Goal: Book appointment/travel/reservation

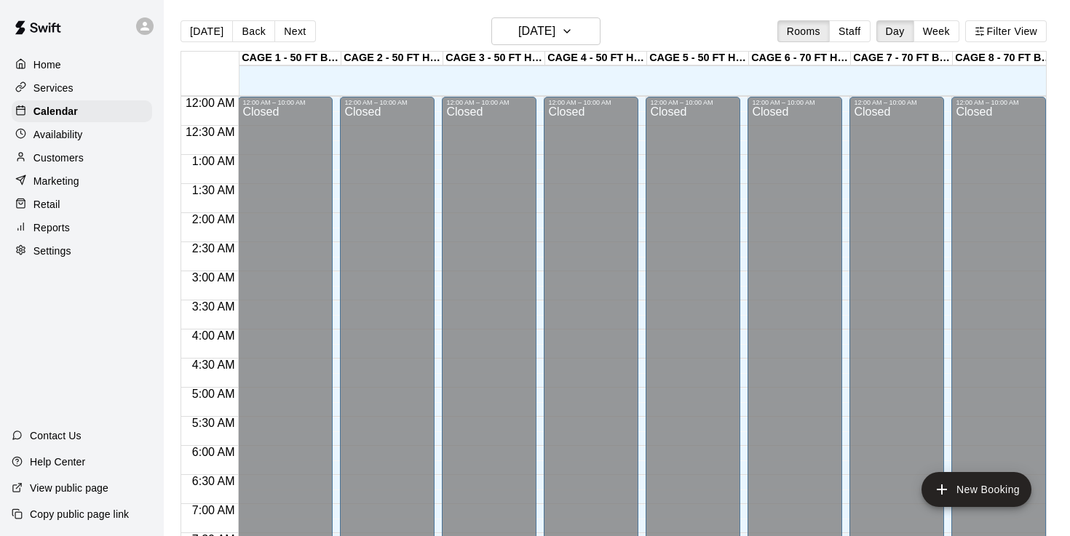
scroll to position [898, 0]
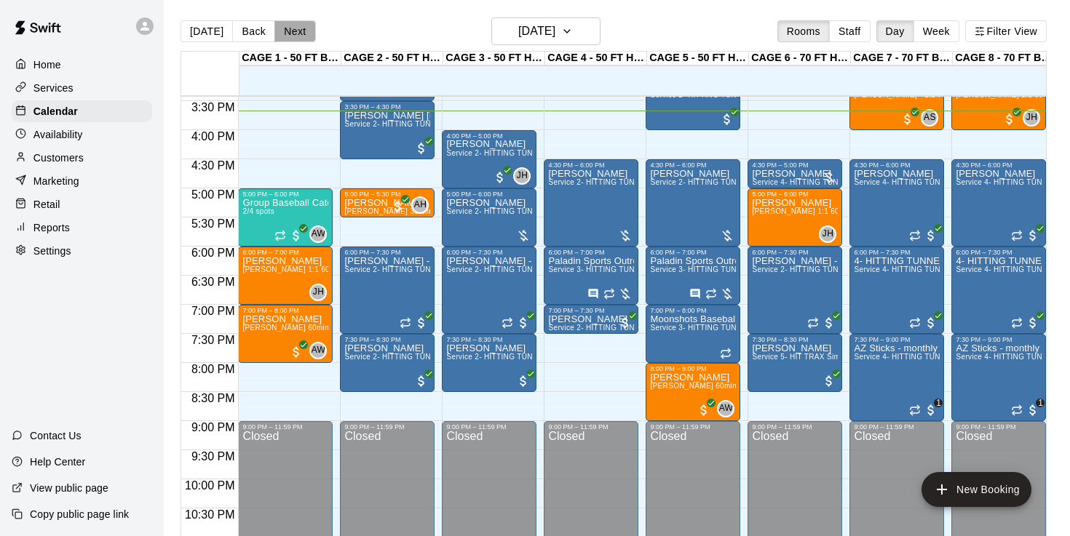
click at [297, 25] on button "Next" at bounding box center [294, 31] width 41 height 22
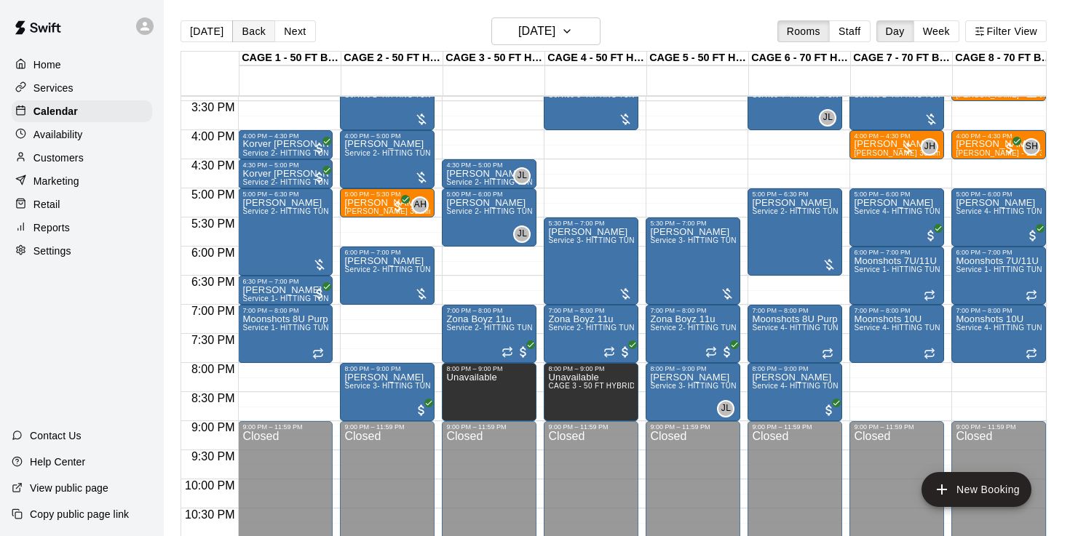
click at [259, 39] on button "Back" at bounding box center [253, 31] width 43 height 22
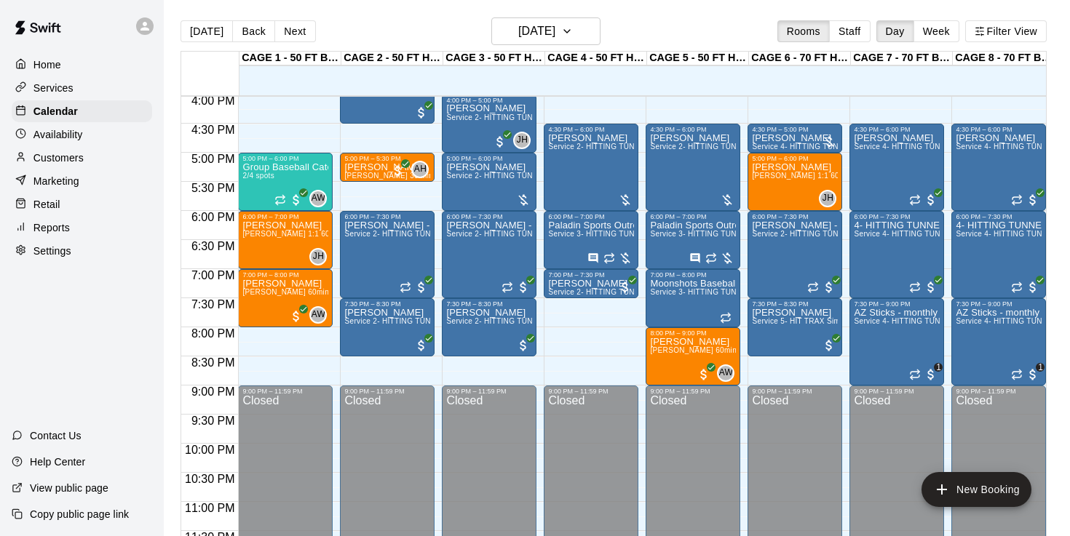
scroll to position [936, 0]
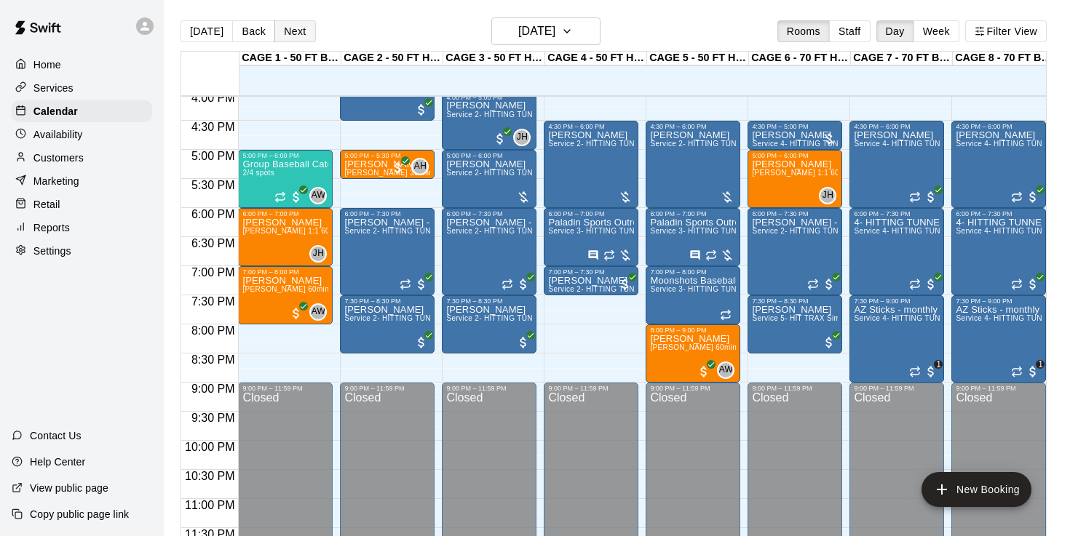
click at [297, 36] on button "Next" at bounding box center [294, 31] width 41 height 22
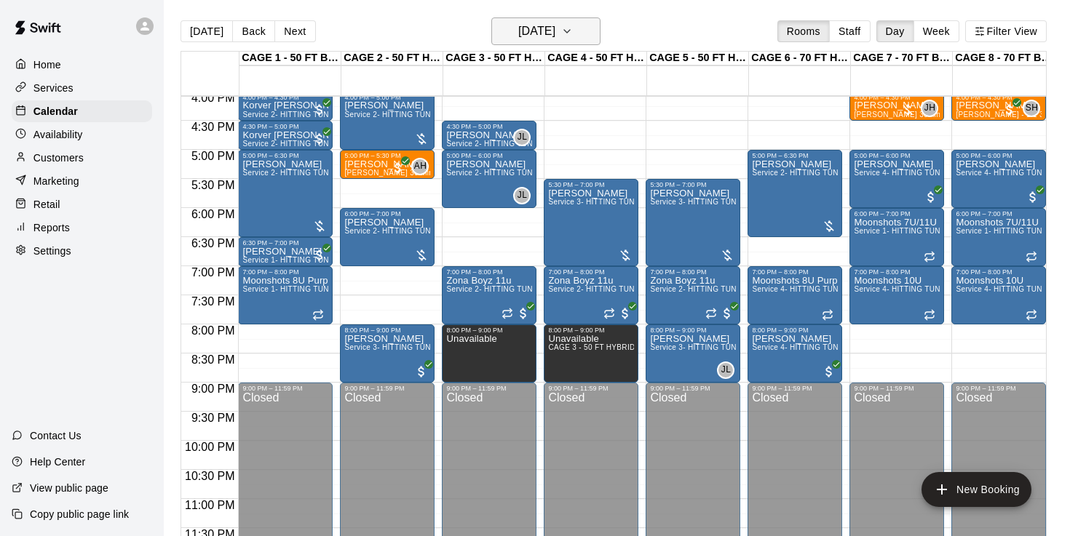
click at [528, 33] on h6 "[DATE]" at bounding box center [536, 31] width 37 height 20
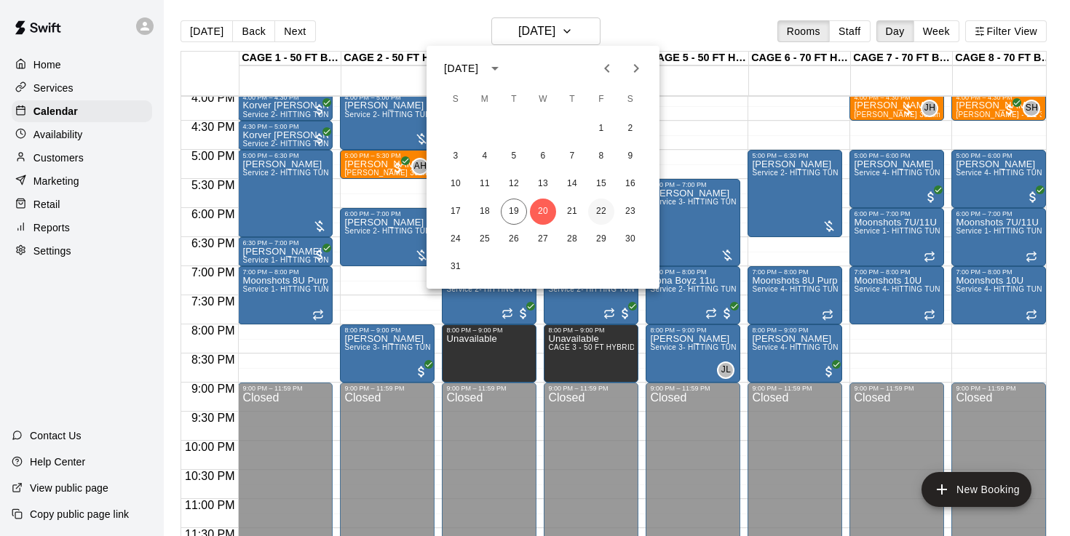
click at [598, 213] on button "22" at bounding box center [601, 212] width 26 height 26
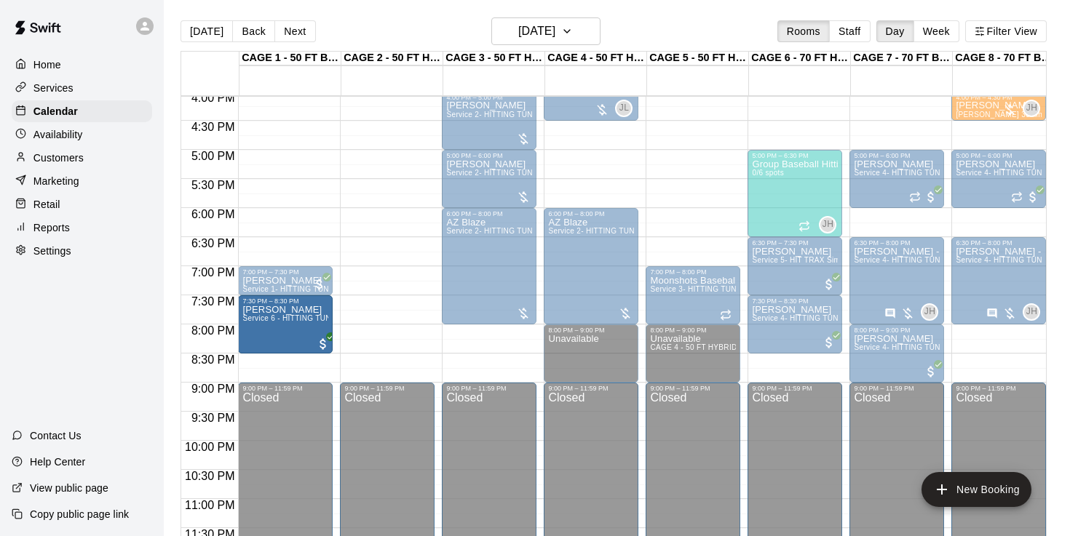
drag, startPoint x: 363, startPoint y: 326, endPoint x: 326, endPoint y: 327, distance: 37.1
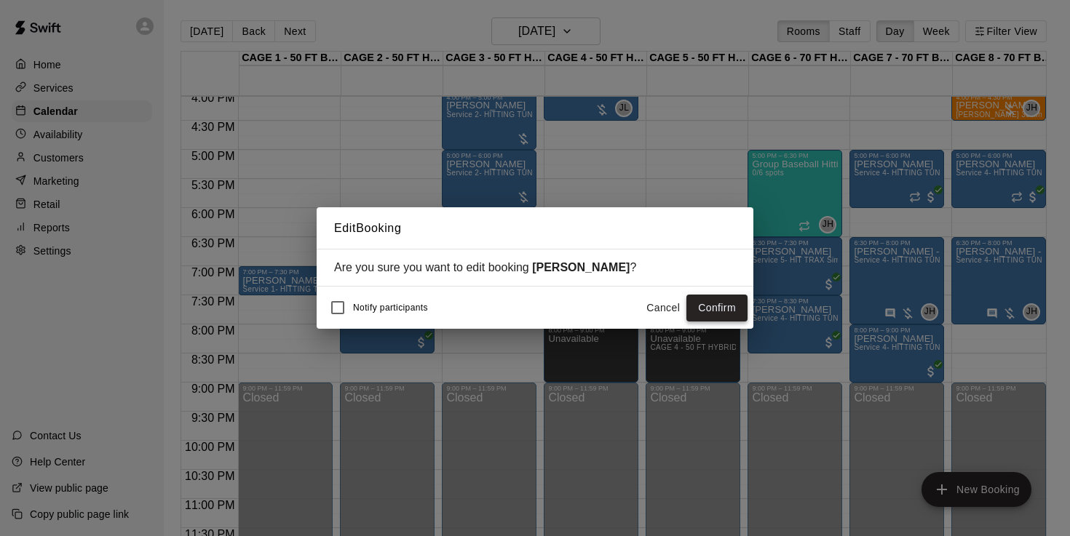
click at [699, 307] on button "Confirm" at bounding box center [716, 308] width 61 height 27
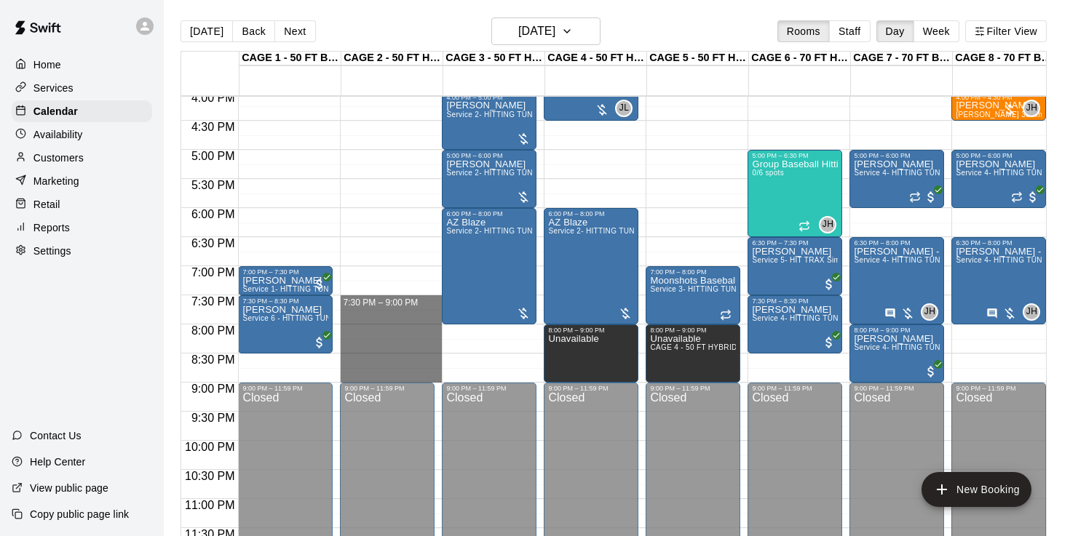
drag, startPoint x: 391, startPoint y: 299, endPoint x: 401, endPoint y: 373, distance: 74.1
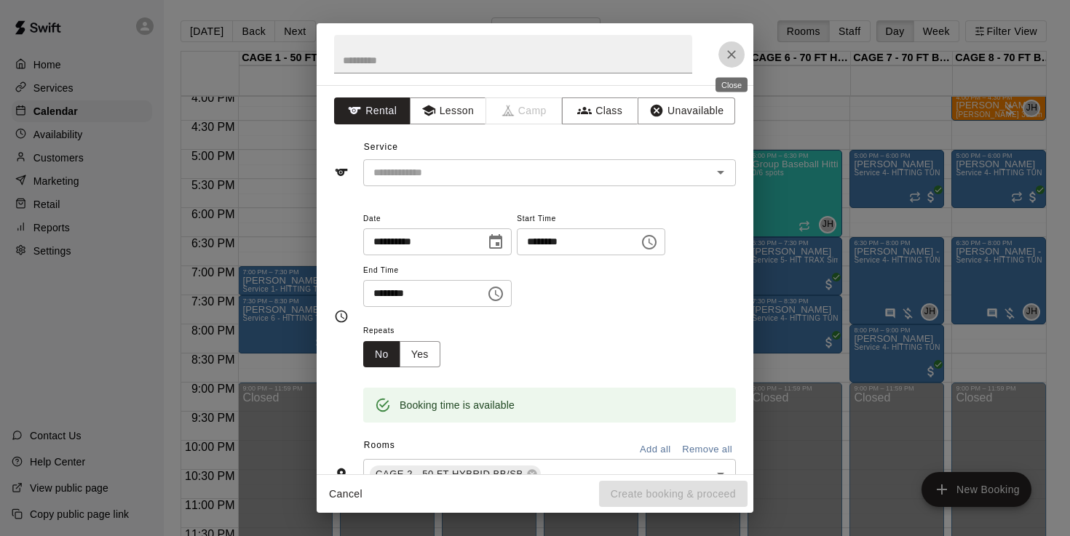
click at [728, 56] on icon "Close" at bounding box center [731, 54] width 15 height 15
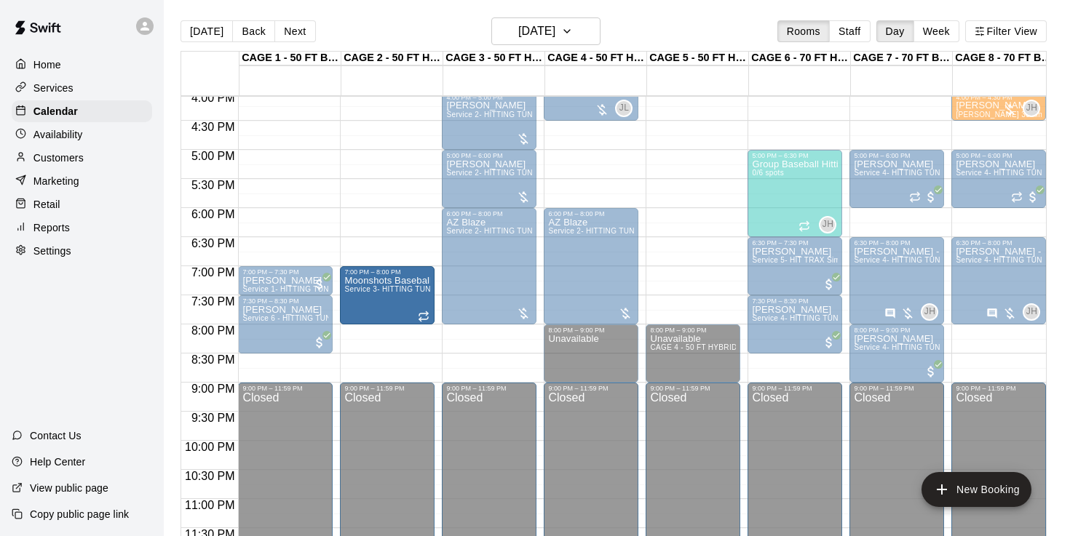
drag, startPoint x: 678, startPoint y: 303, endPoint x: 415, endPoint y: 311, distance: 262.8
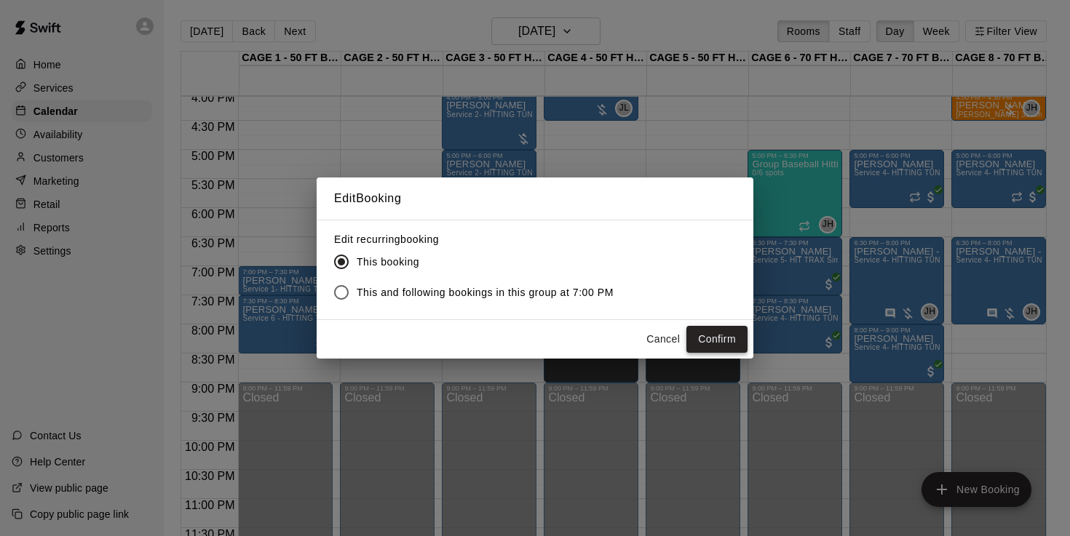
click at [734, 343] on button "Confirm" at bounding box center [716, 339] width 61 height 27
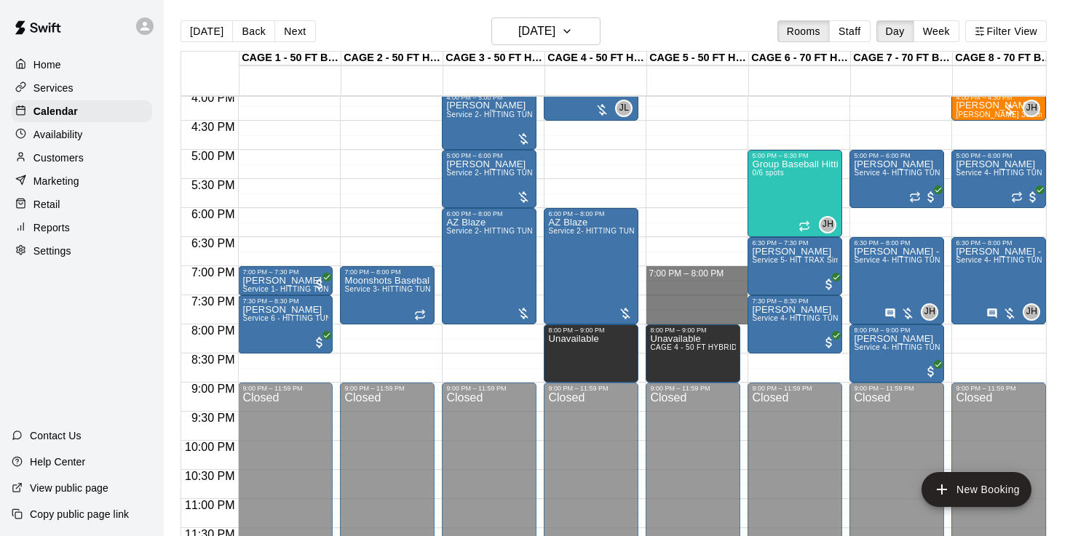
drag, startPoint x: 699, startPoint y: 268, endPoint x: 704, endPoint y: 311, distance: 43.2
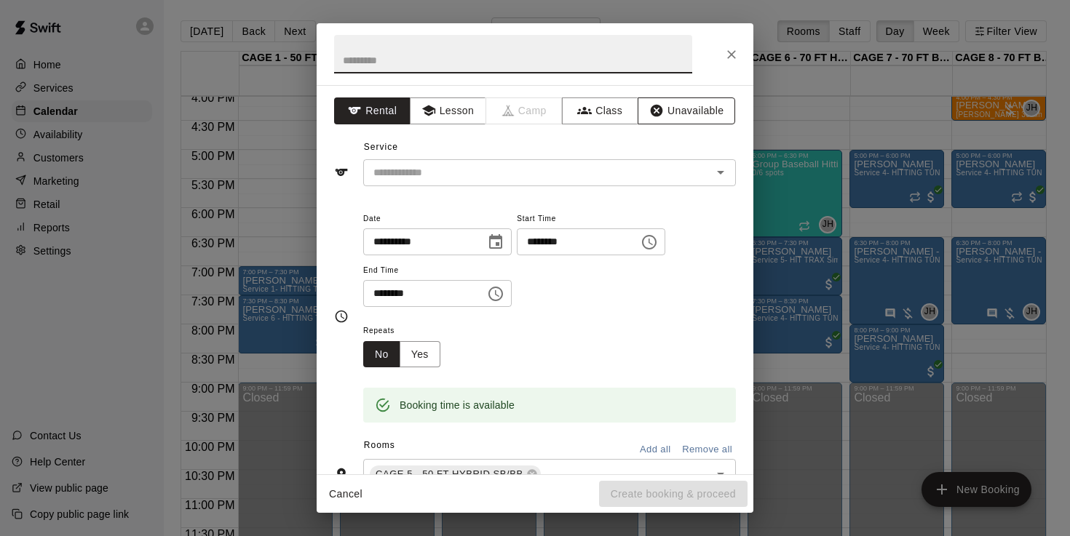
click at [693, 112] on button "Unavailable" at bounding box center [686, 111] width 98 height 27
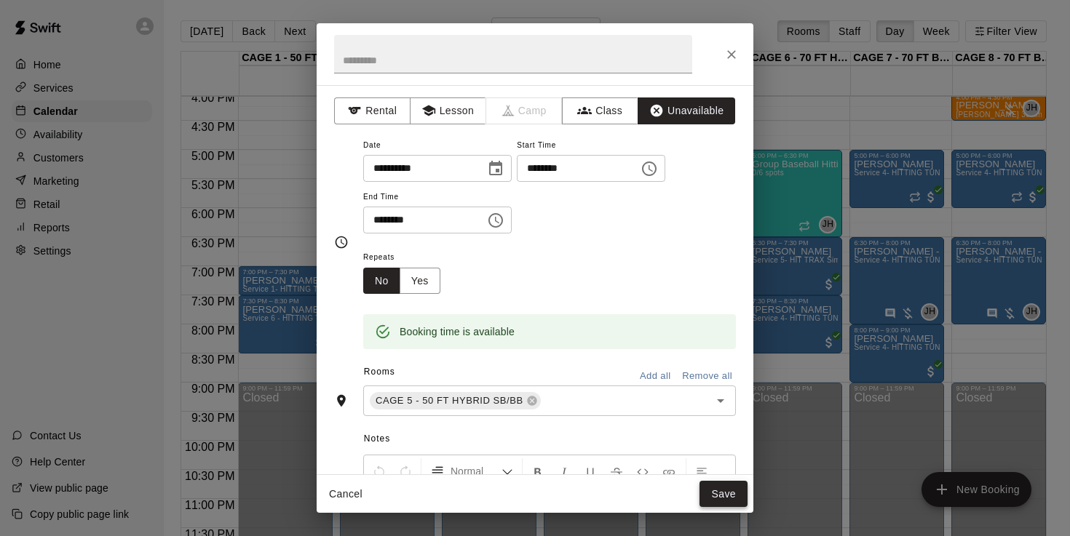
click at [730, 498] on button "Save" at bounding box center [723, 494] width 48 height 27
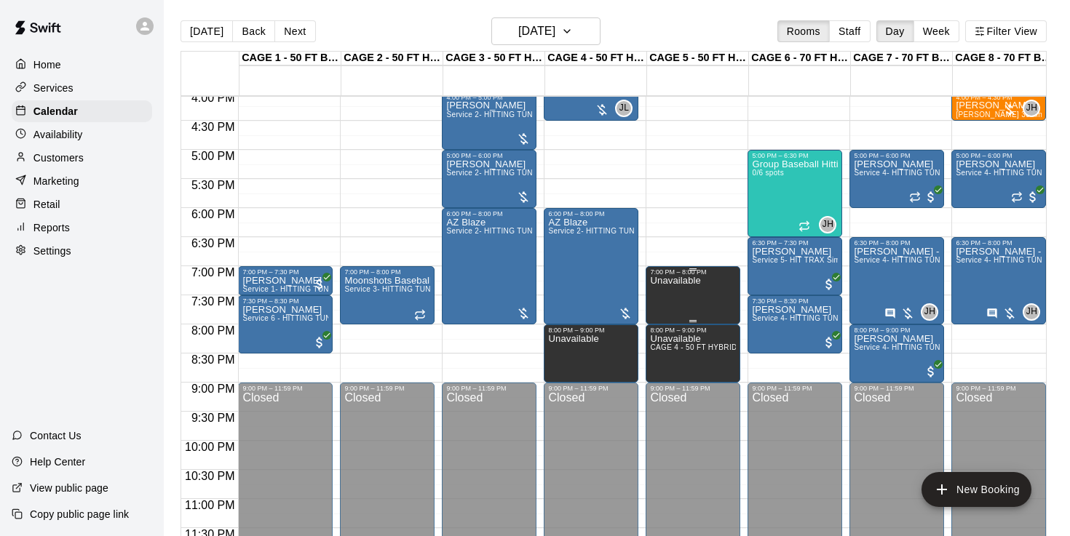
click at [688, 306] on div "Unavailable" at bounding box center [675, 544] width 50 height 536
click at [664, 287] on icon "edit" at bounding box center [664, 291] width 17 height 17
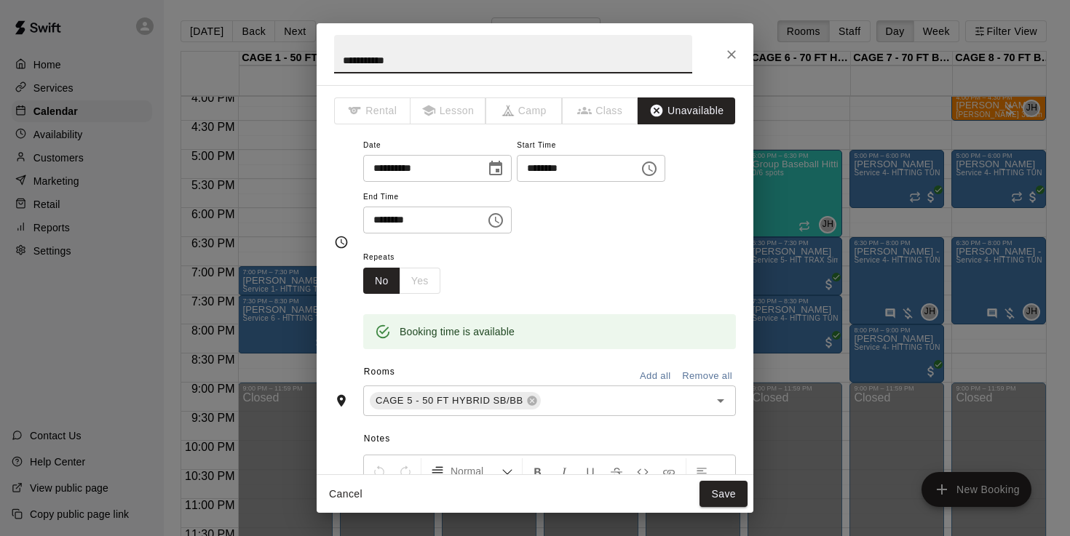
click at [557, 162] on input "********" at bounding box center [573, 168] width 112 height 27
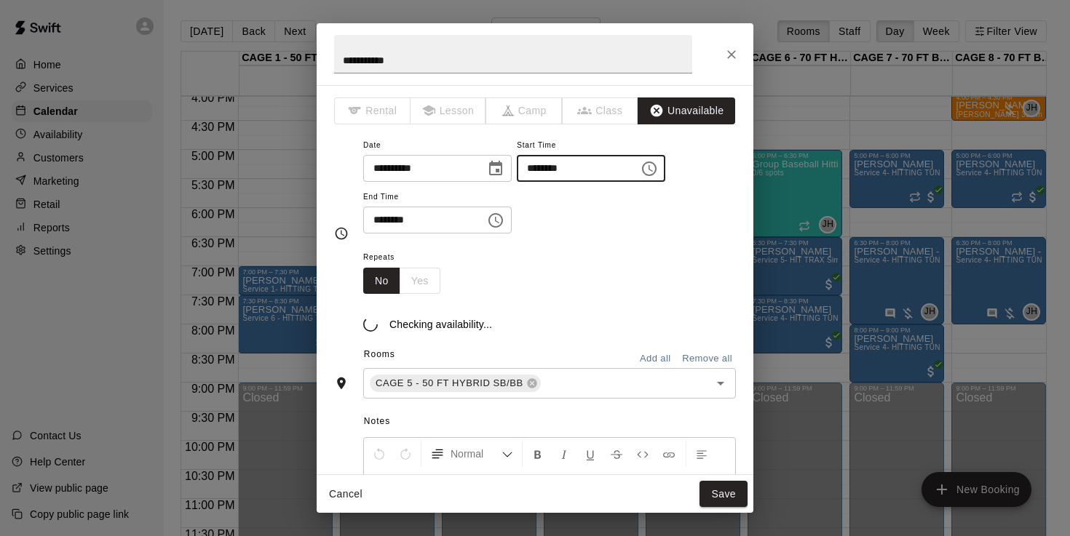
type input "********"
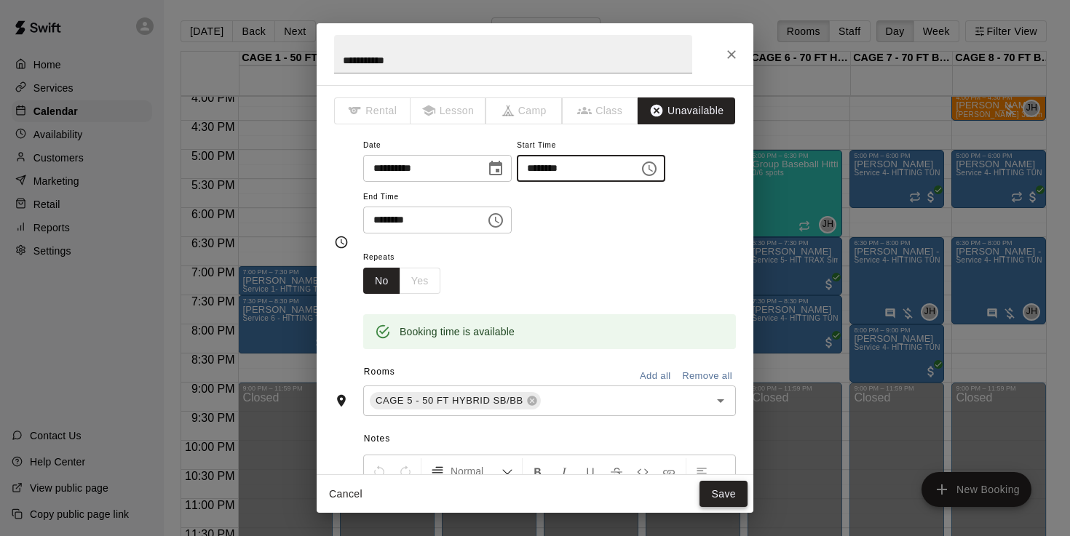
click at [724, 500] on button "Save" at bounding box center [723, 494] width 48 height 27
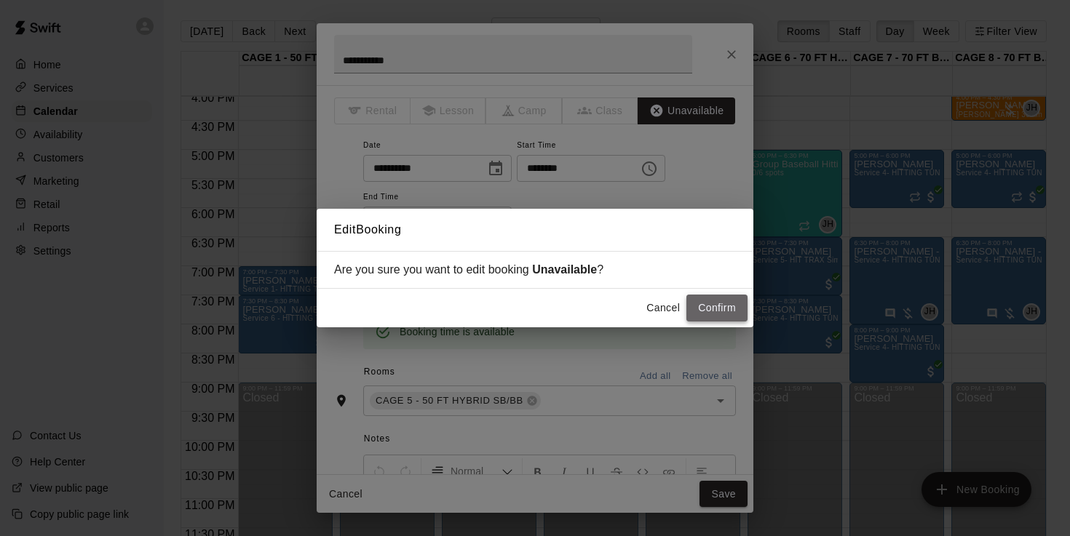
click at [710, 308] on button "Confirm" at bounding box center [716, 308] width 61 height 27
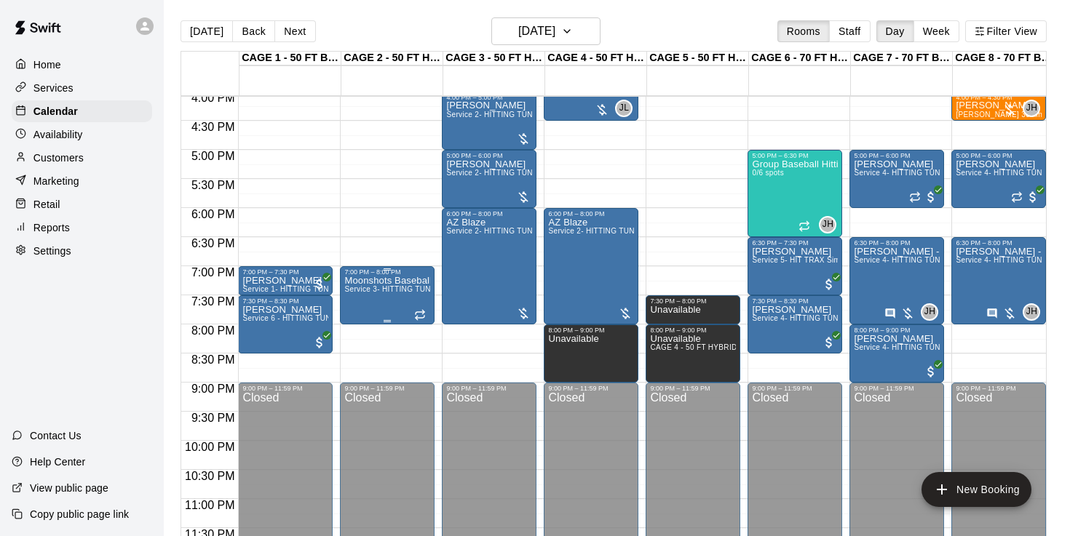
click at [405, 303] on div "Moonshots Baseball Service 3- HITTING TUNNEL RENTAL - 50ft Softball" at bounding box center [387, 544] width 86 height 536
click at [357, 364] on icon "delete" at bounding box center [359, 360] width 10 height 13
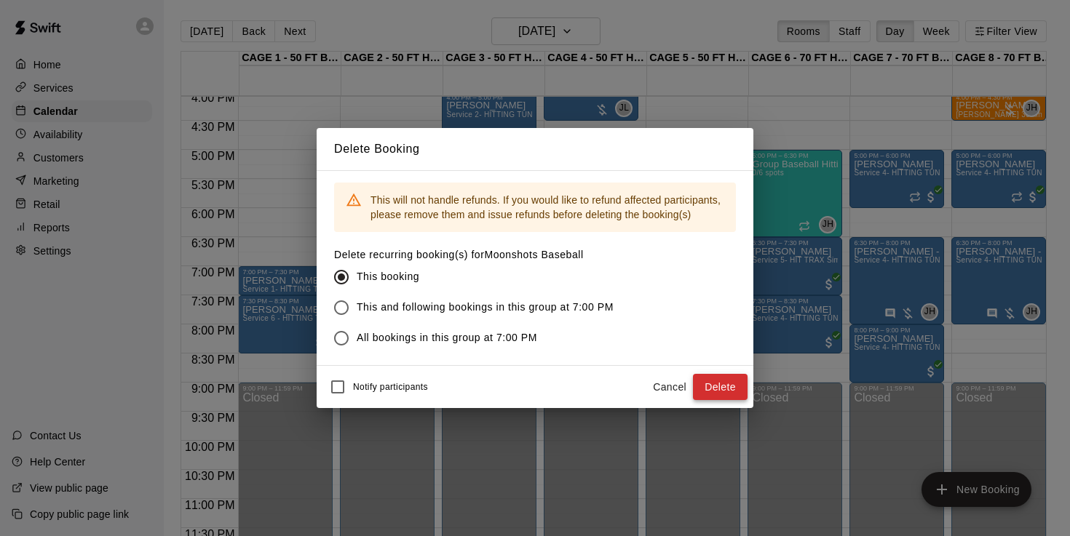
click at [710, 386] on button "Delete" at bounding box center [720, 387] width 55 height 27
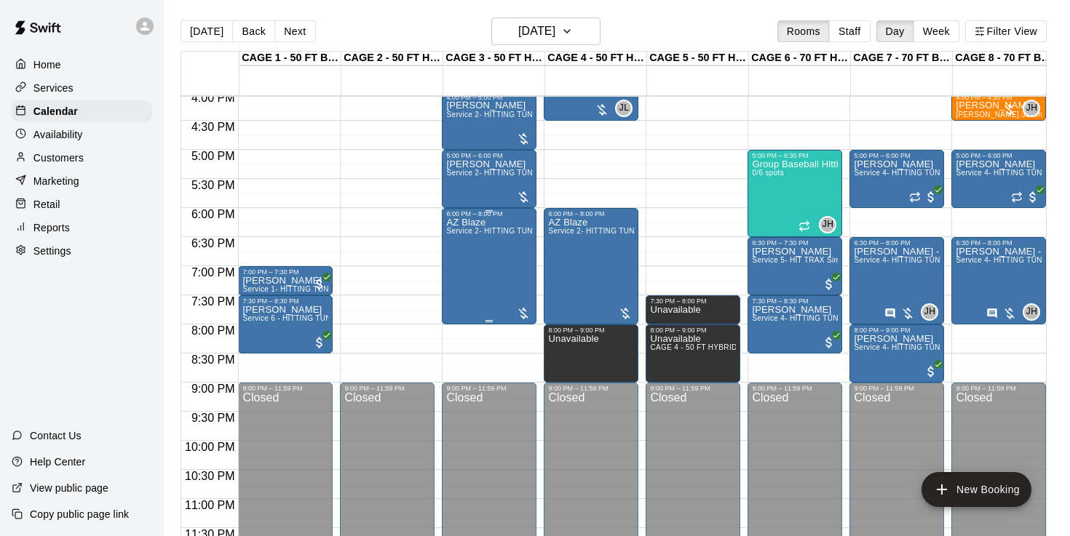
click at [477, 271] on div "AZ Blaze Service 2- HITTING TUNNEL RENTAL - 50ft Baseball" at bounding box center [489, 486] width 86 height 536
click at [463, 238] on icon "edit" at bounding box center [461, 233] width 17 height 17
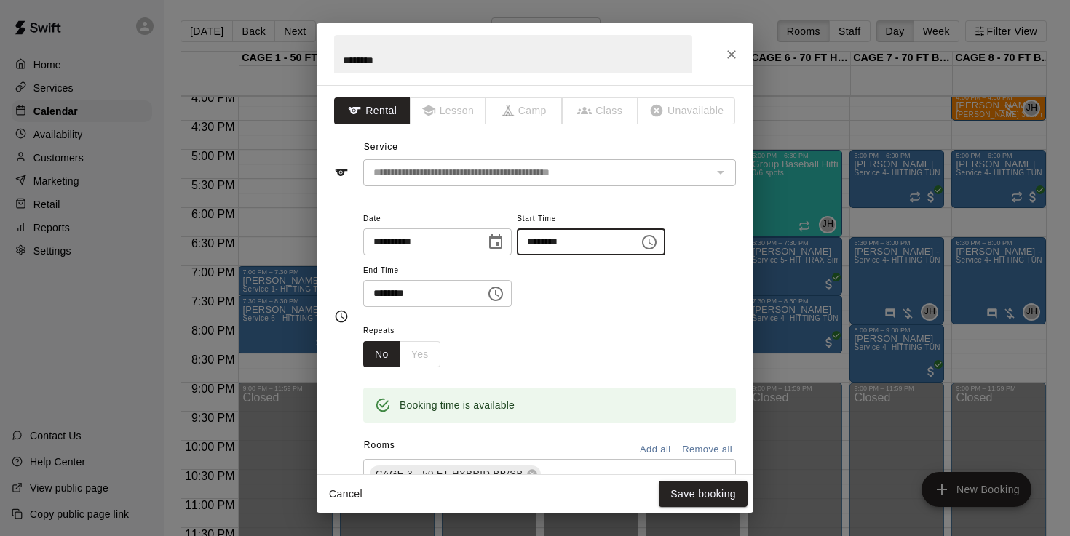
click at [542, 247] on input "********" at bounding box center [573, 241] width 112 height 27
click at [540, 276] on div "**********" at bounding box center [549, 259] width 373 height 98
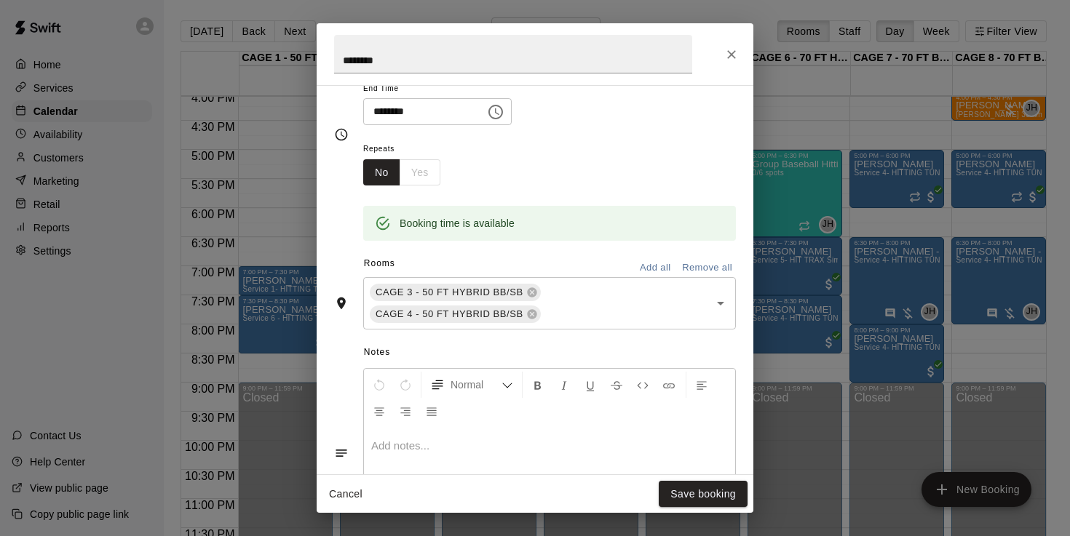
scroll to position [192, 0]
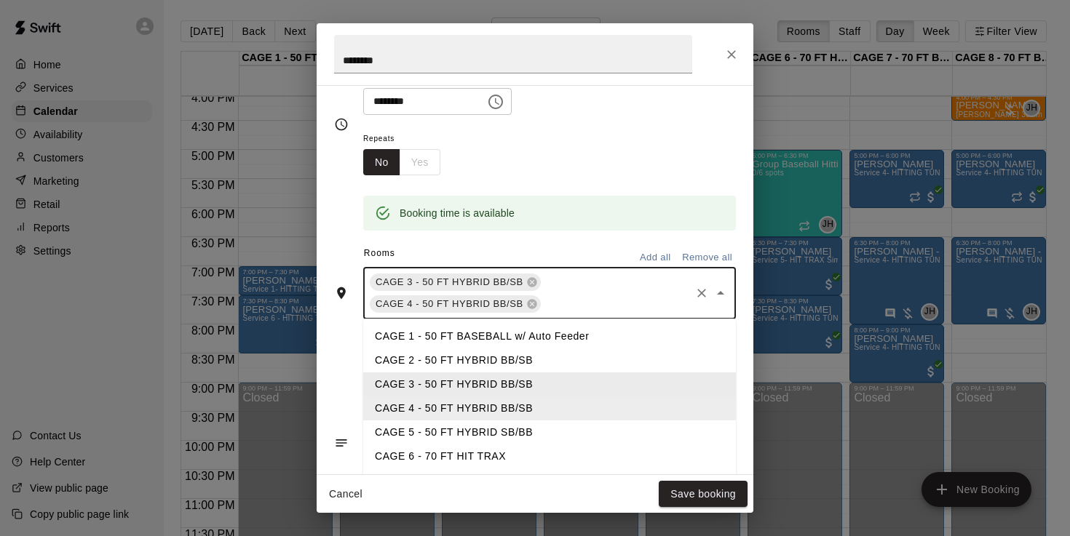
click at [563, 295] on input "text" at bounding box center [616, 304] width 146 height 18
type input "*"
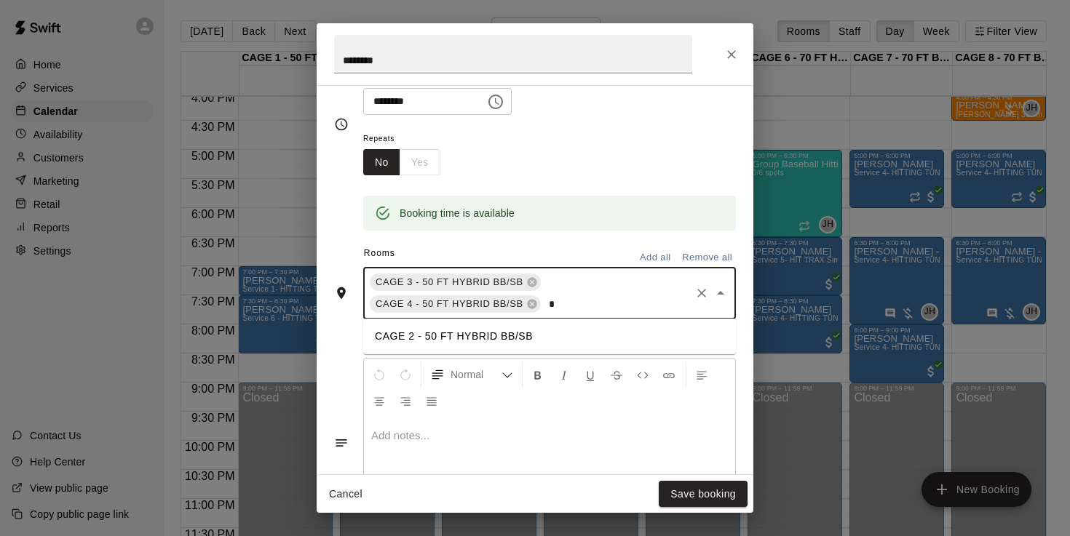
click at [493, 336] on li "CAGE 2 - 50 FT HYBRID BB/SB" at bounding box center [549, 337] width 373 height 24
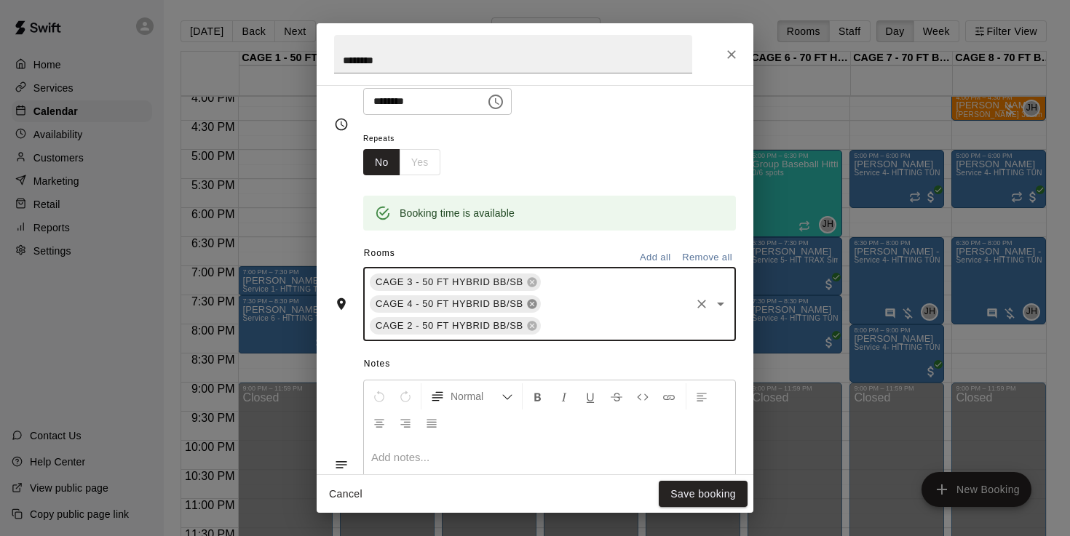
click at [534, 301] on icon at bounding box center [531, 304] width 9 height 9
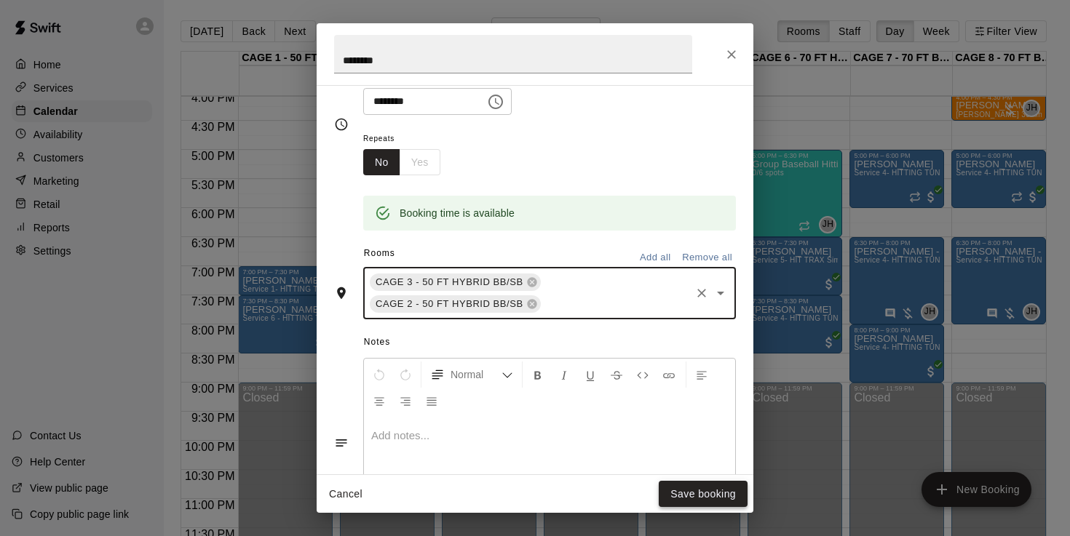
click at [690, 501] on button "Save booking" at bounding box center [703, 494] width 89 height 27
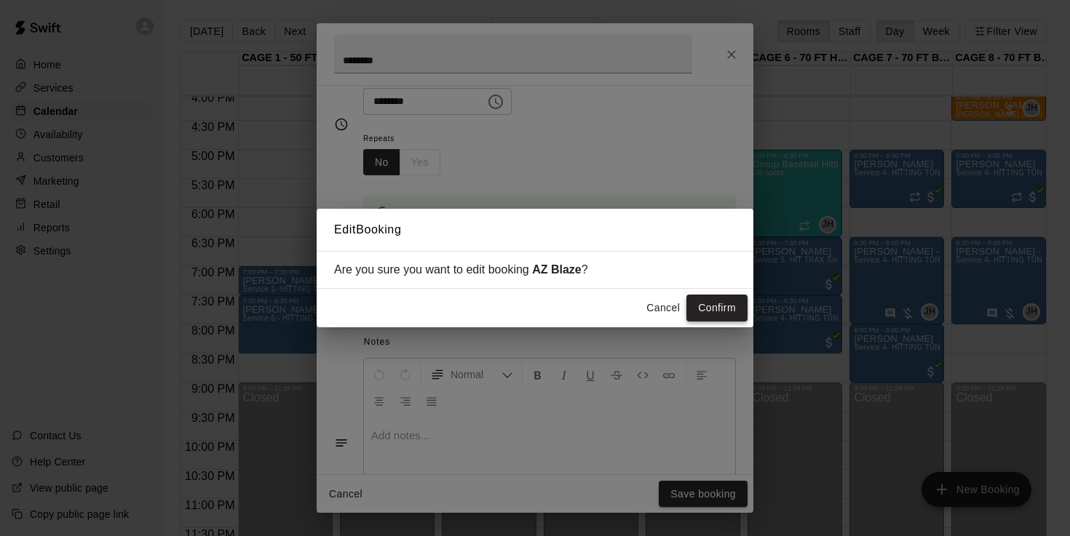
click at [717, 307] on button "Confirm" at bounding box center [716, 308] width 61 height 27
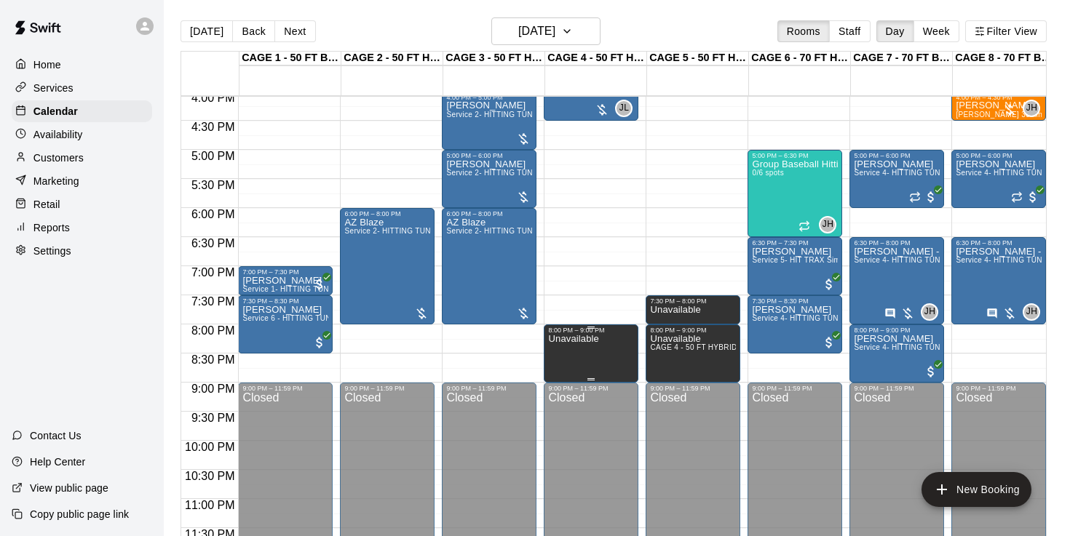
click at [559, 394] on button "delete" at bounding box center [563, 384] width 29 height 29
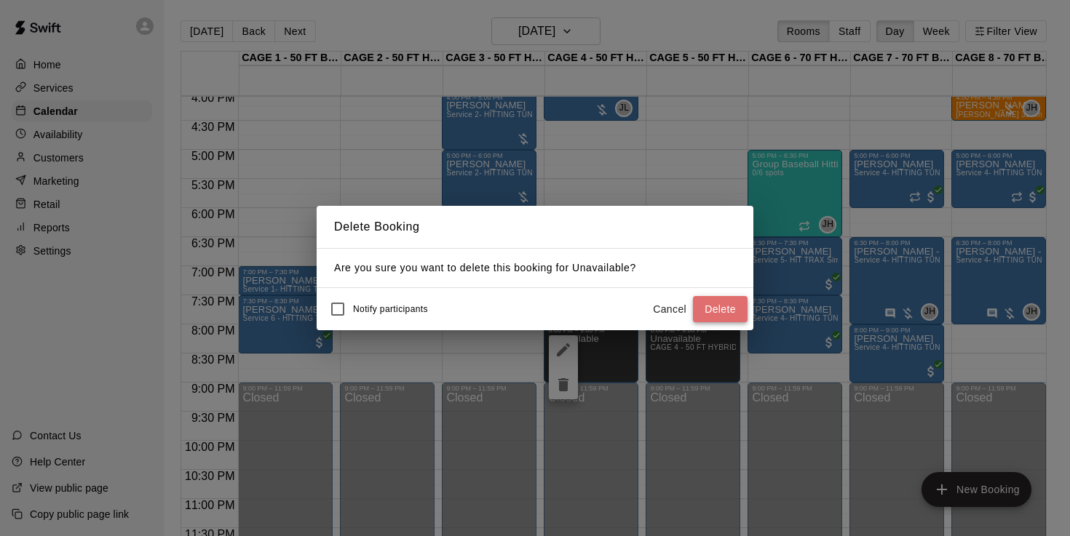
click at [706, 304] on button "Delete" at bounding box center [720, 309] width 55 height 27
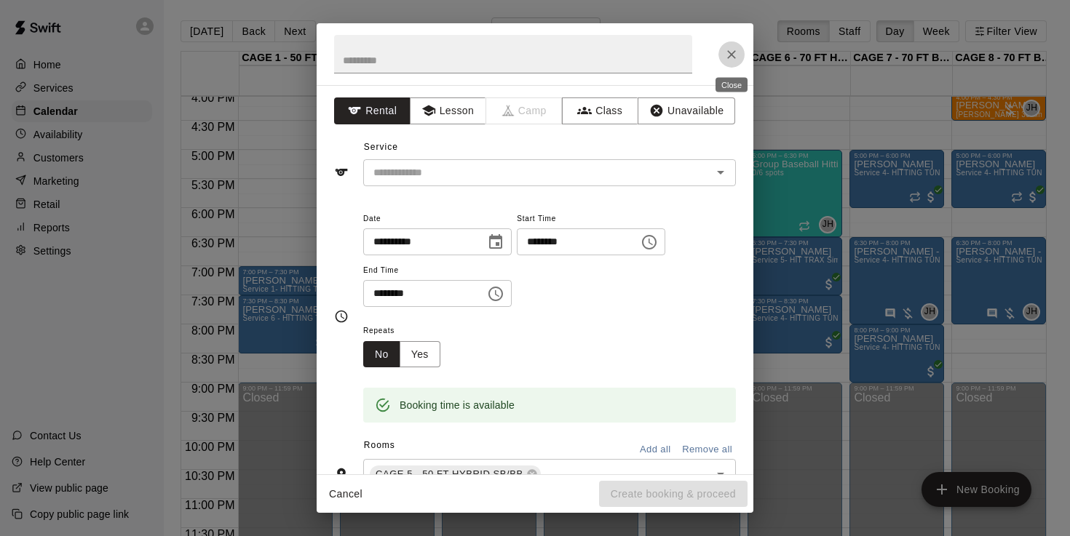
click at [726, 56] on icon "Close" at bounding box center [731, 54] width 15 height 15
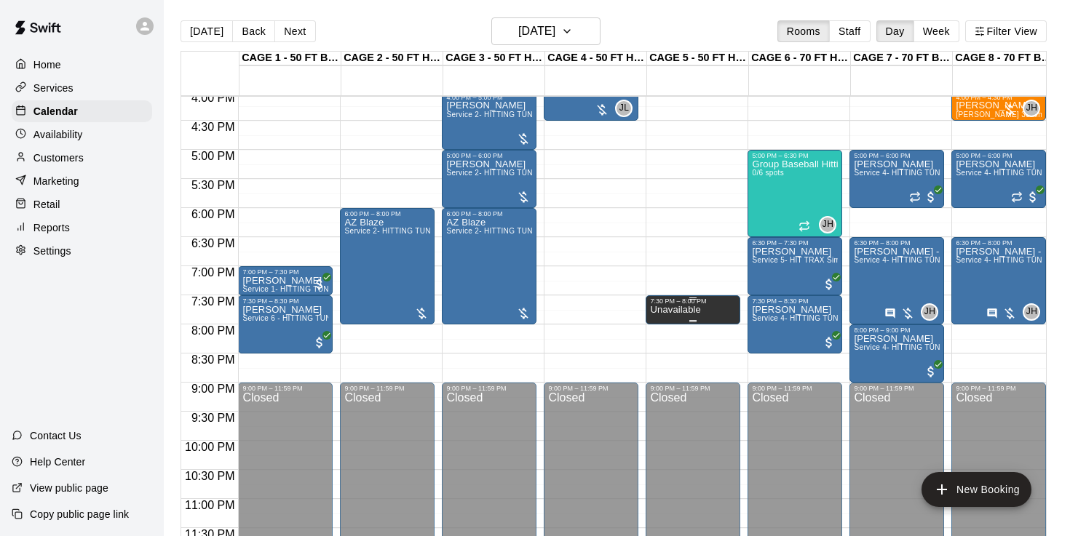
click at [687, 305] on div "7:30 PM – 8:00 PM" at bounding box center [693, 301] width 86 height 7
click at [667, 350] on icon "delete" at bounding box center [665, 347] width 10 height 13
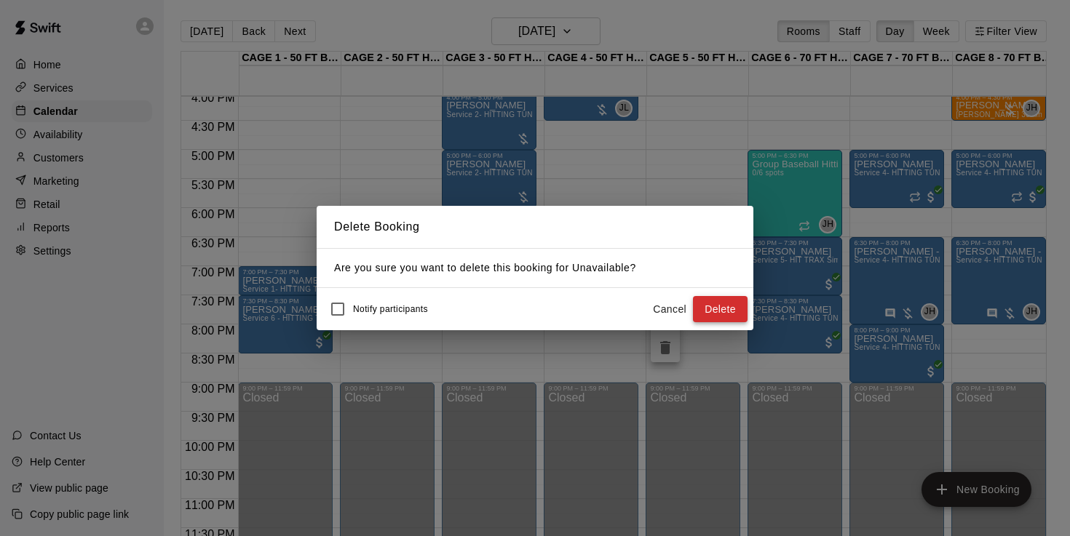
click at [723, 310] on button "Delete" at bounding box center [720, 309] width 55 height 27
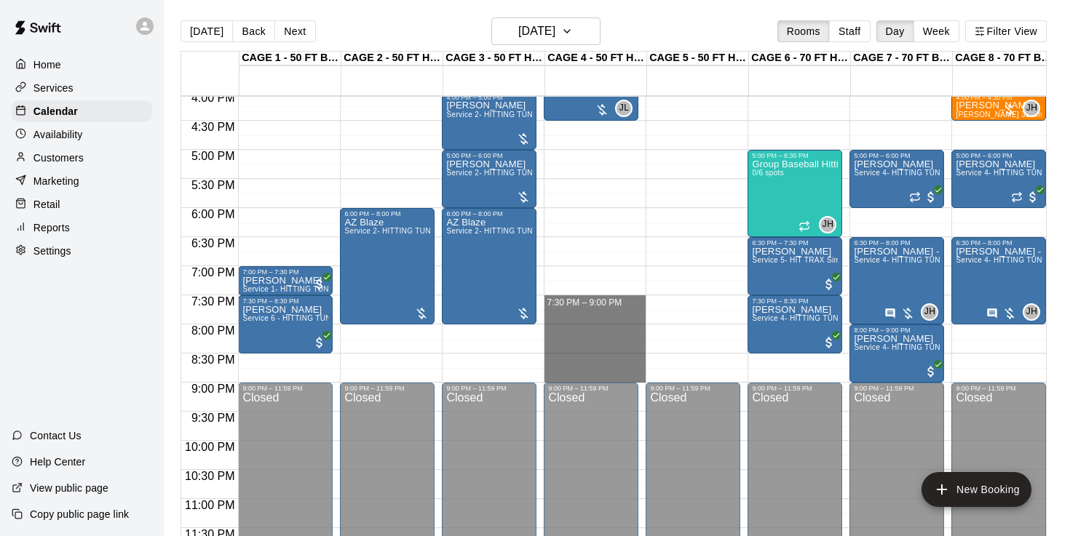
drag, startPoint x: 597, startPoint y: 298, endPoint x: 596, endPoint y: 375, distance: 76.4
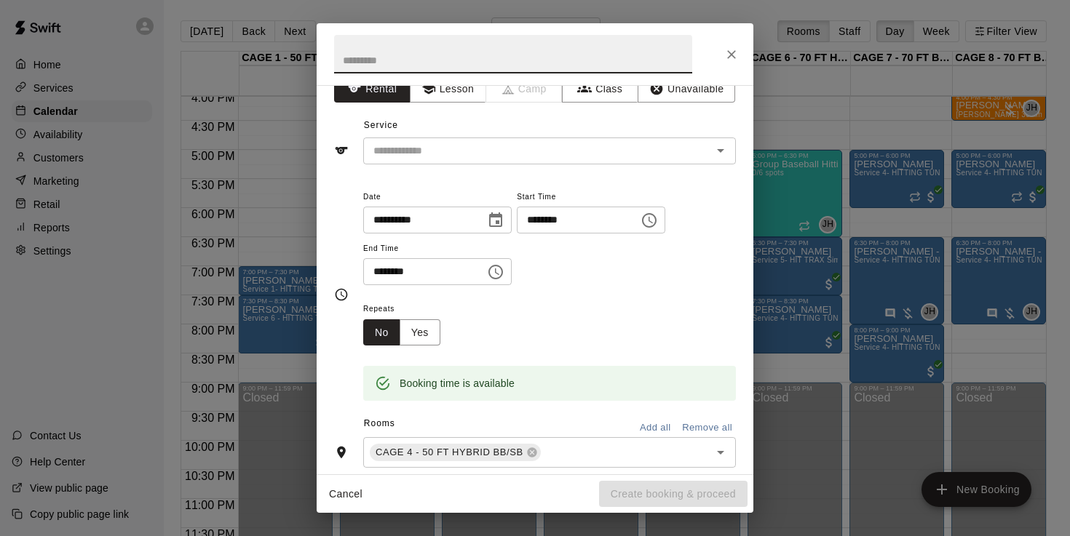
scroll to position [47, 0]
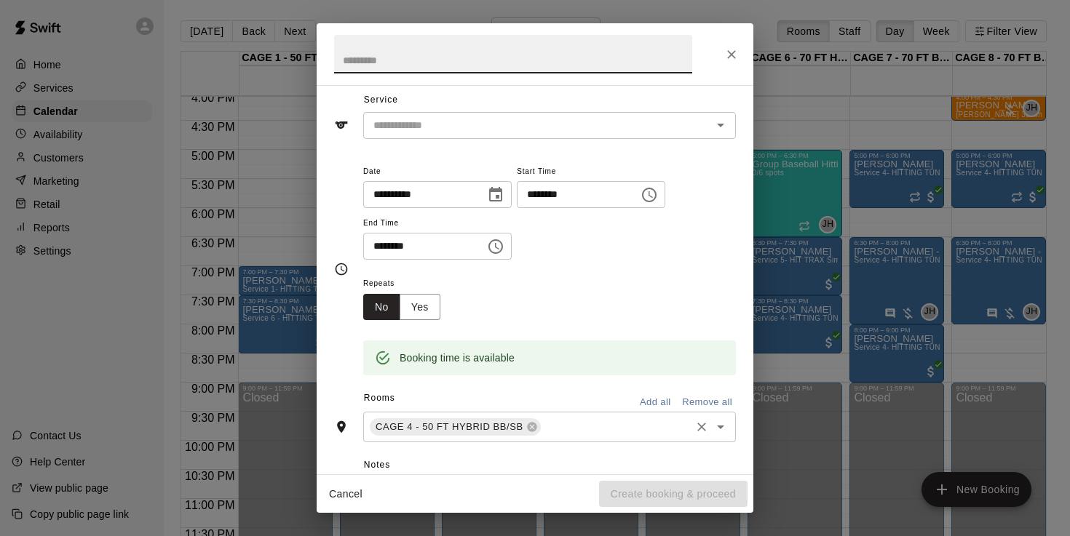
click at [562, 413] on div "CAGE 4 - 50 FT HYBRID BB/SB ​" at bounding box center [549, 427] width 373 height 31
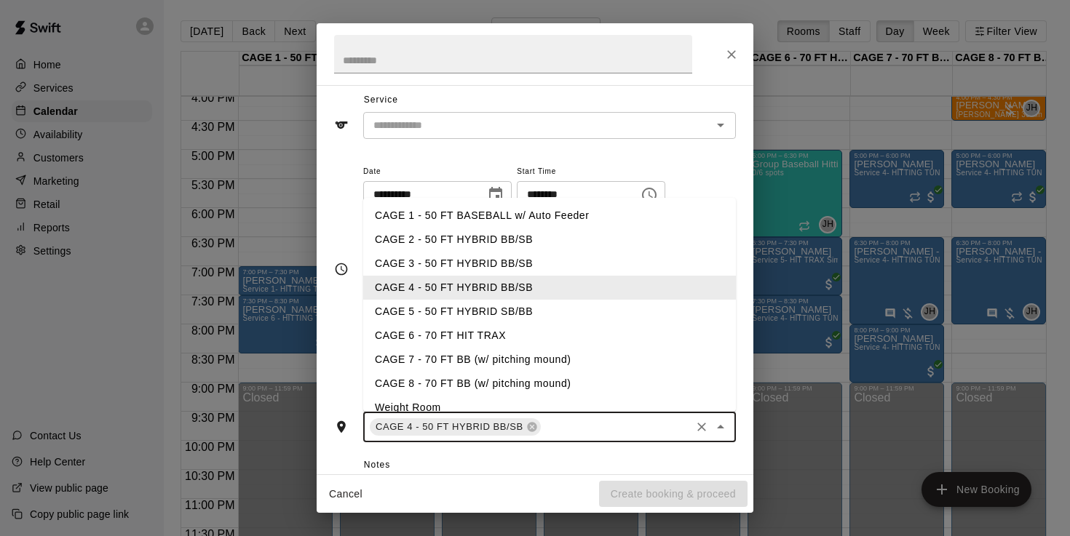
type input "*"
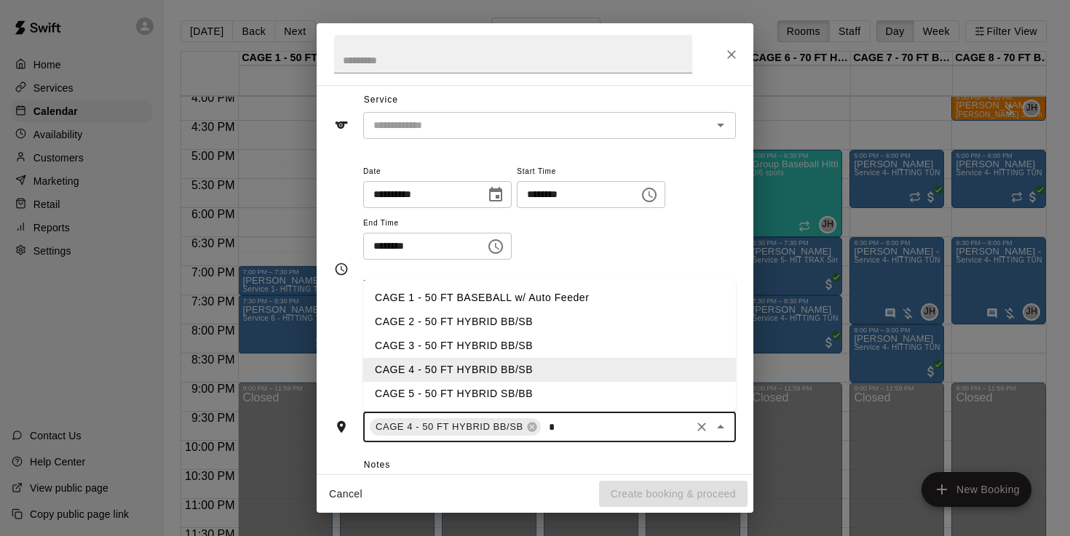
click at [535, 392] on li "CAGE 5 - 50 FT HYBRID SB/BB" at bounding box center [549, 394] width 373 height 24
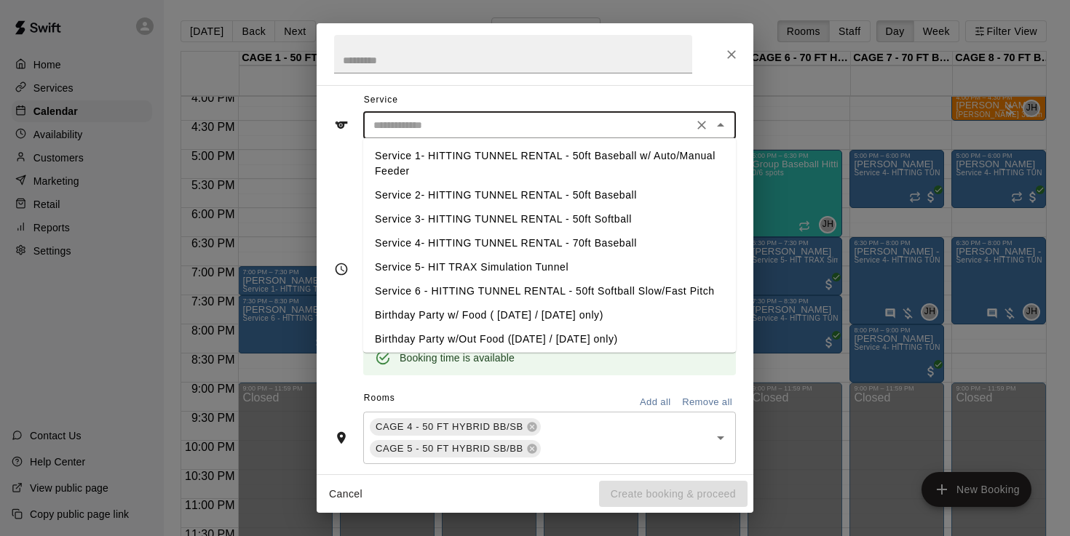
click at [506, 118] on input "text" at bounding box center [527, 125] width 321 height 18
click at [562, 222] on li "Service 3- HITTING TUNNEL RENTAL - 50ft Softball" at bounding box center [549, 219] width 373 height 24
type input "**********"
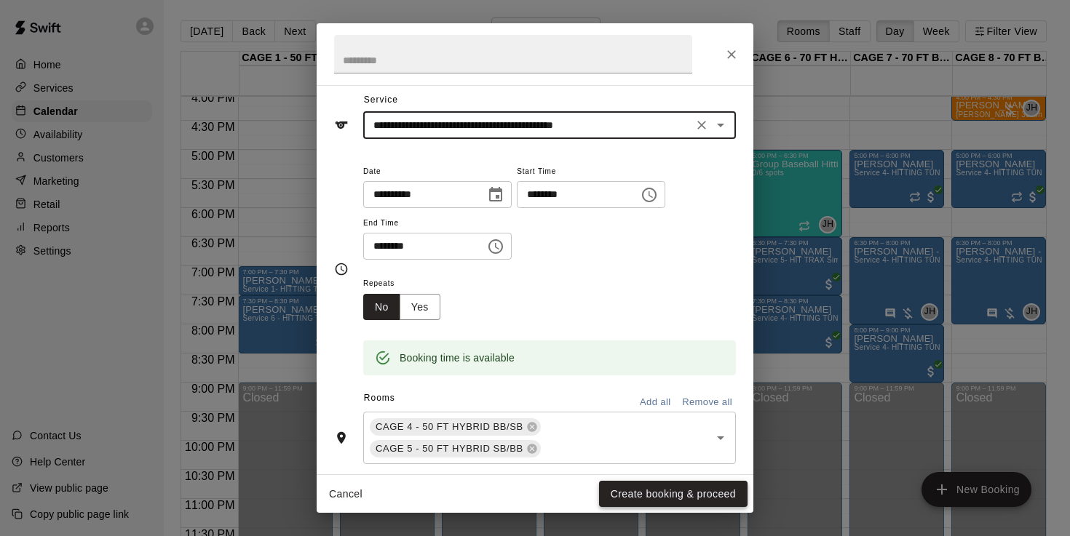
click at [660, 503] on button "Create booking & proceed" at bounding box center [673, 494] width 148 height 27
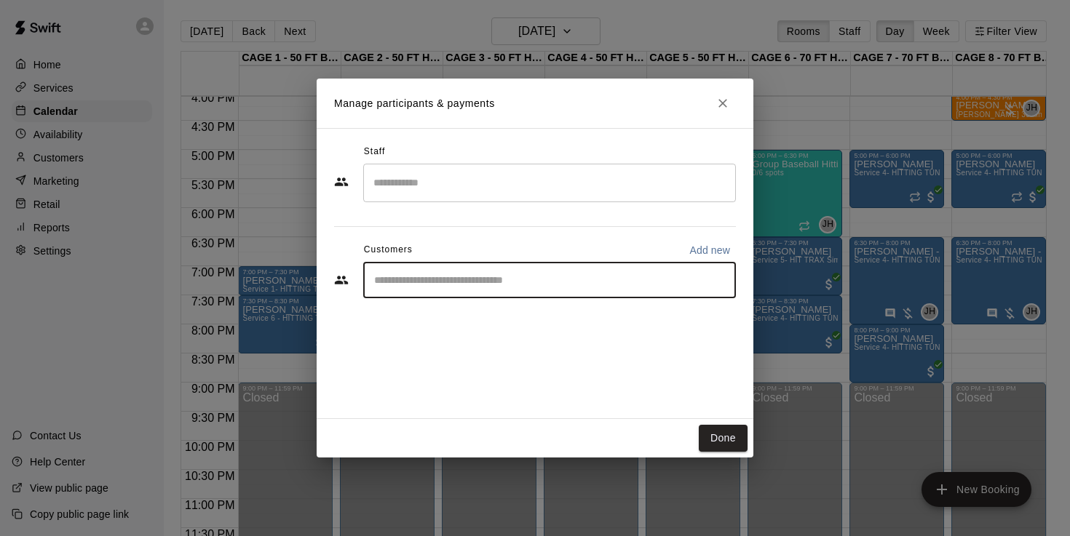
click at [449, 286] on input "Start typing to search customers..." at bounding box center [549, 280] width 359 height 15
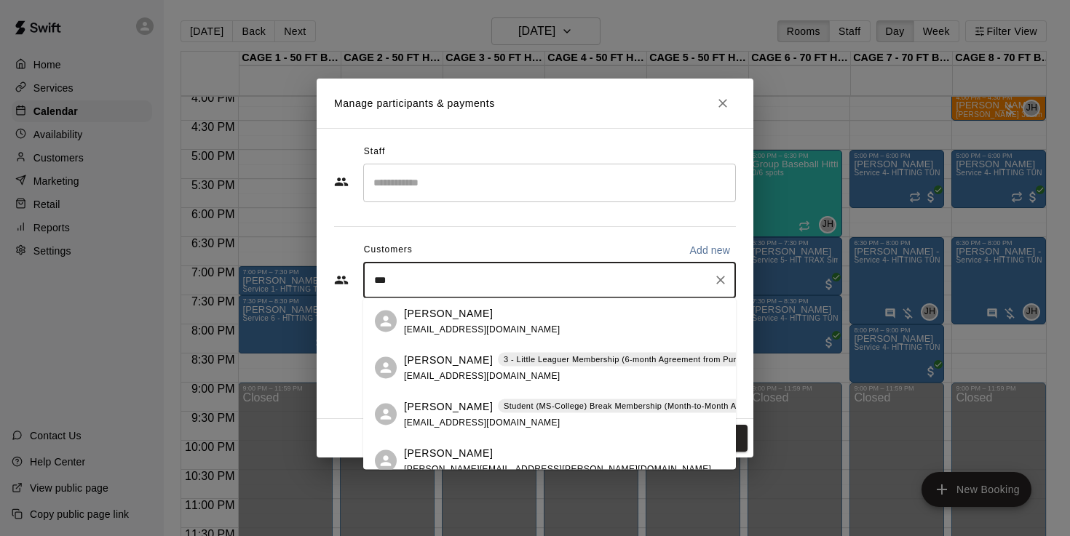
type input "****"
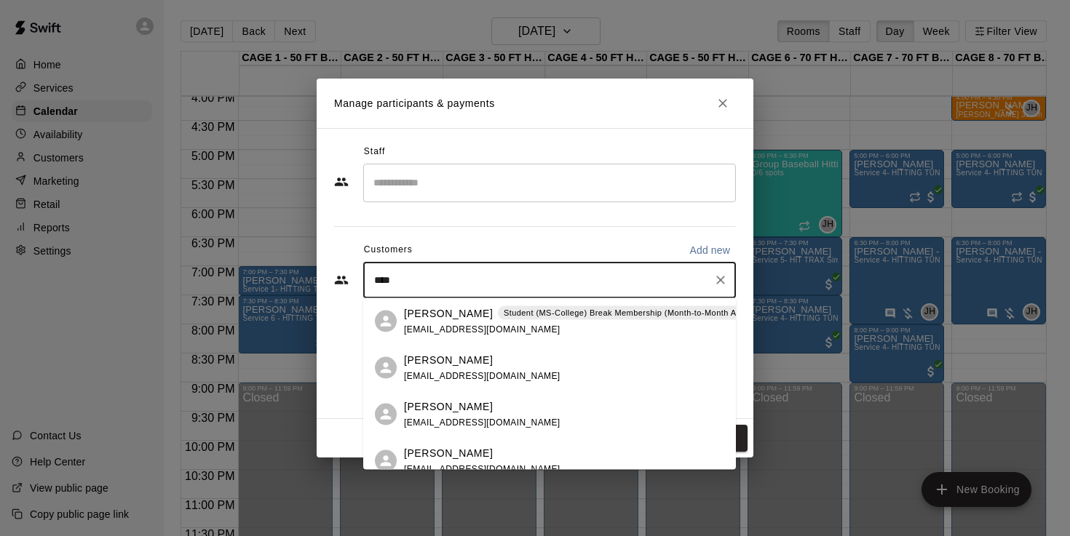
click at [425, 314] on p "[PERSON_NAME]" at bounding box center [448, 313] width 89 height 15
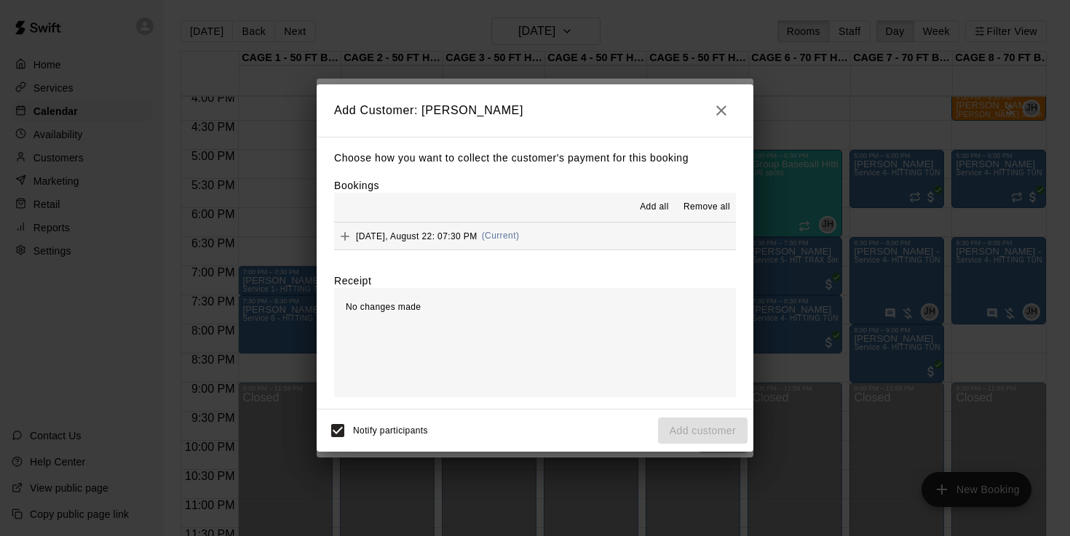
click at [423, 231] on span "[DATE], August 22: 07:30 PM" at bounding box center [417, 236] width 122 height 10
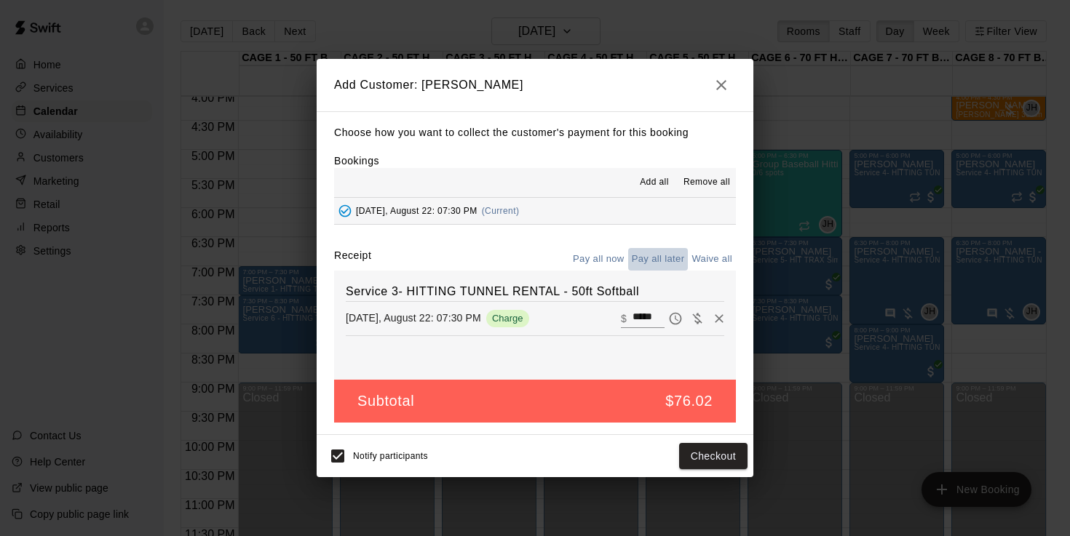
click at [656, 258] on button "Pay all later" at bounding box center [658, 259] width 60 height 23
click at [726, 448] on button "Add customer" at bounding box center [702, 456] width 89 height 27
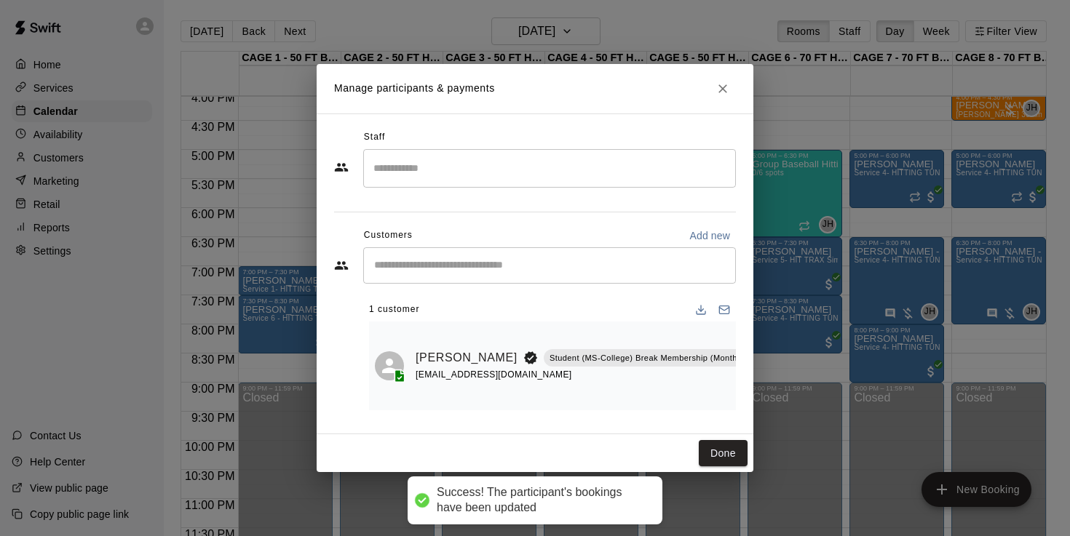
click at [726, 448] on button "Done" at bounding box center [723, 453] width 49 height 27
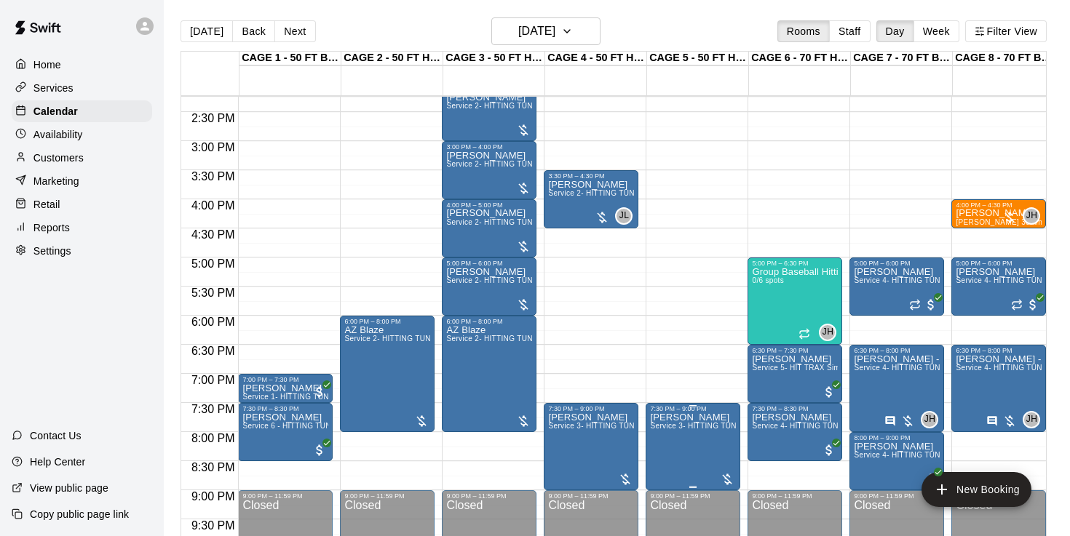
scroll to position [855, 0]
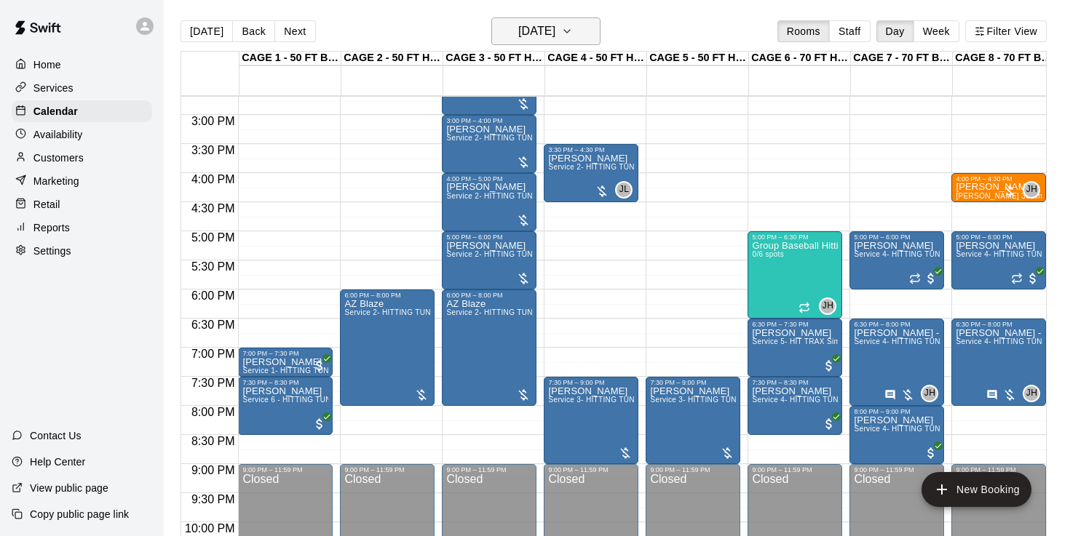
click at [518, 30] on h6 "[DATE]" at bounding box center [536, 31] width 37 height 20
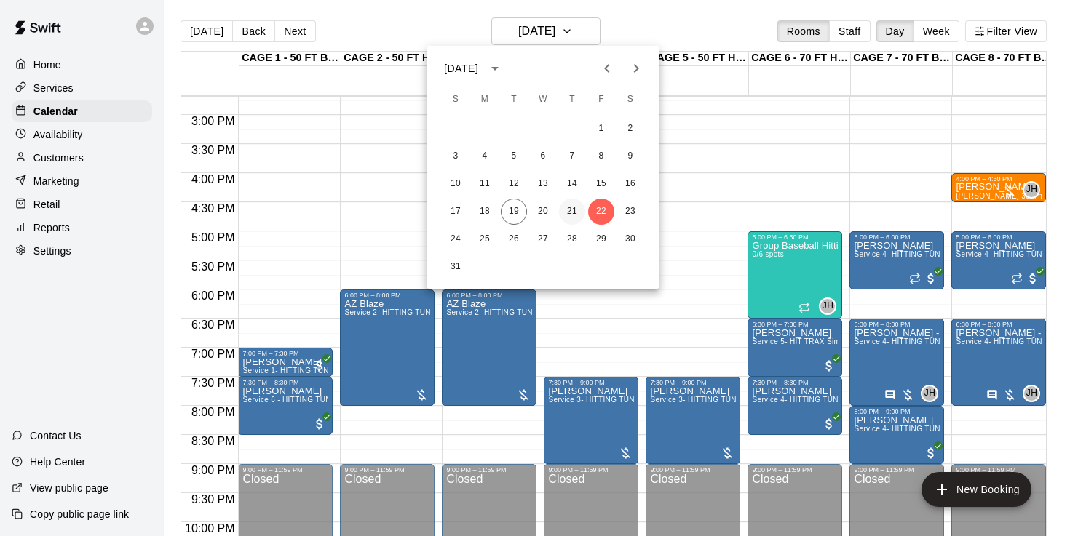
click at [569, 212] on button "21" at bounding box center [572, 212] width 26 height 26
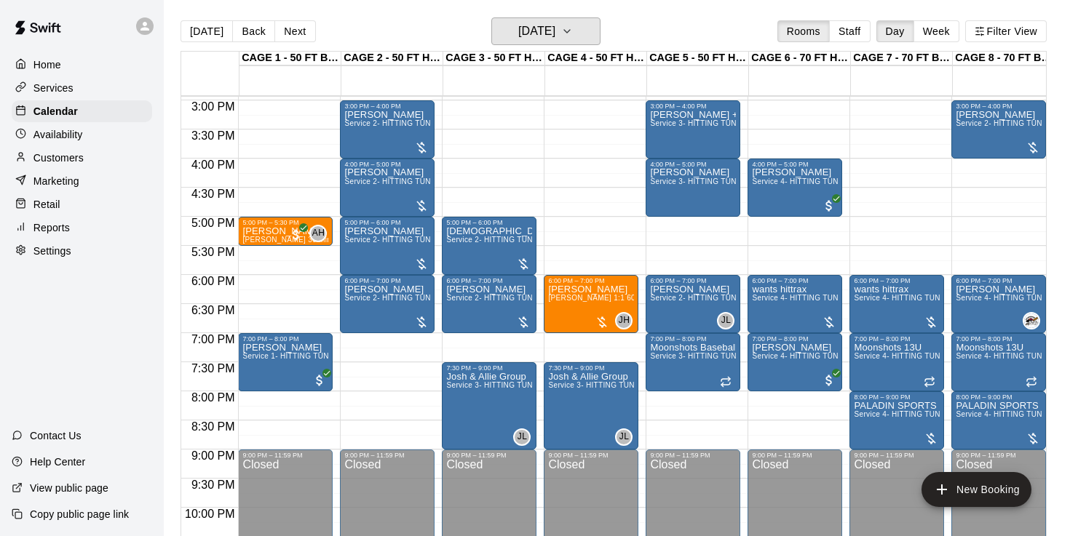
scroll to position [875, 0]
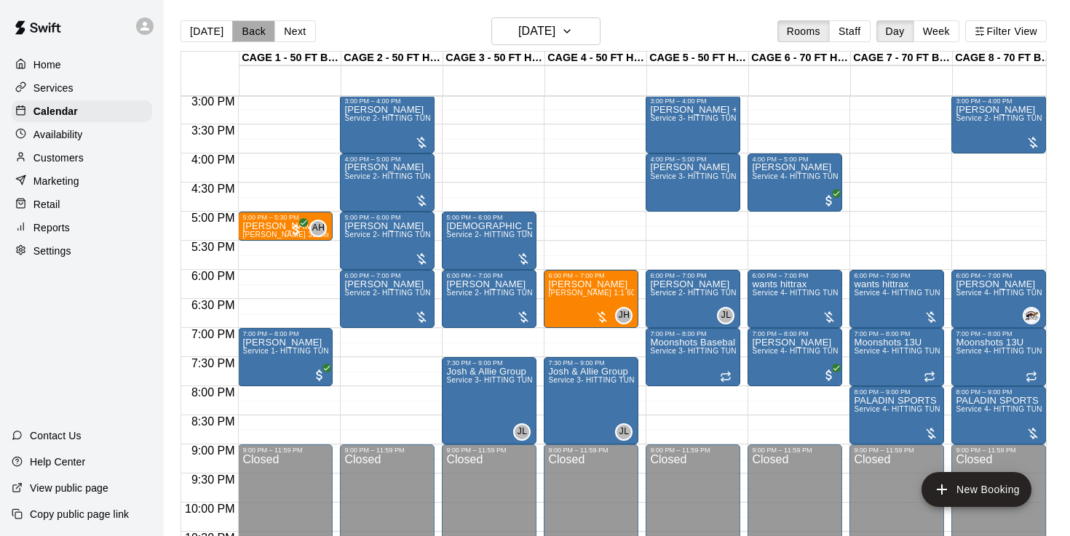
click at [258, 30] on button "Back" at bounding box center [253, 31] width 43 height 22
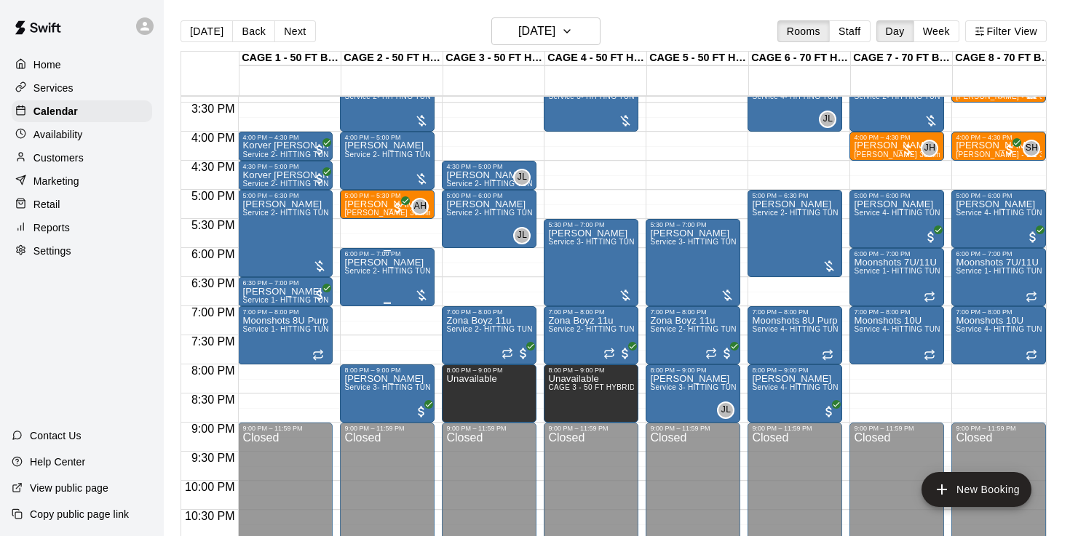
scroll to position [900, 0]
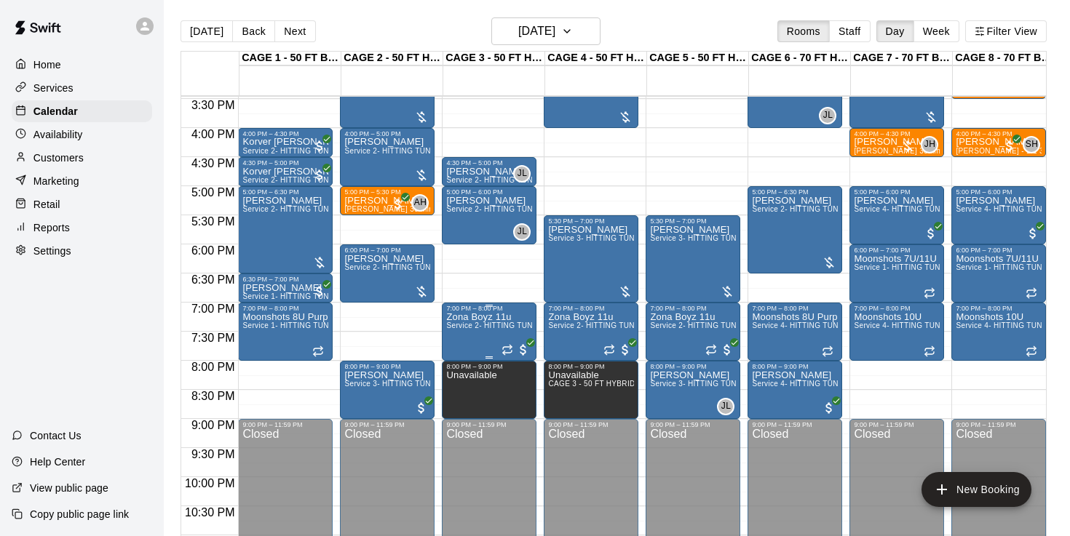
click at [514, 335] on div at bounding box center [535, 268] width 1070 height 536
click at [458, 359] on img "edit" at bounding box center [461, 362] width 17 height 17
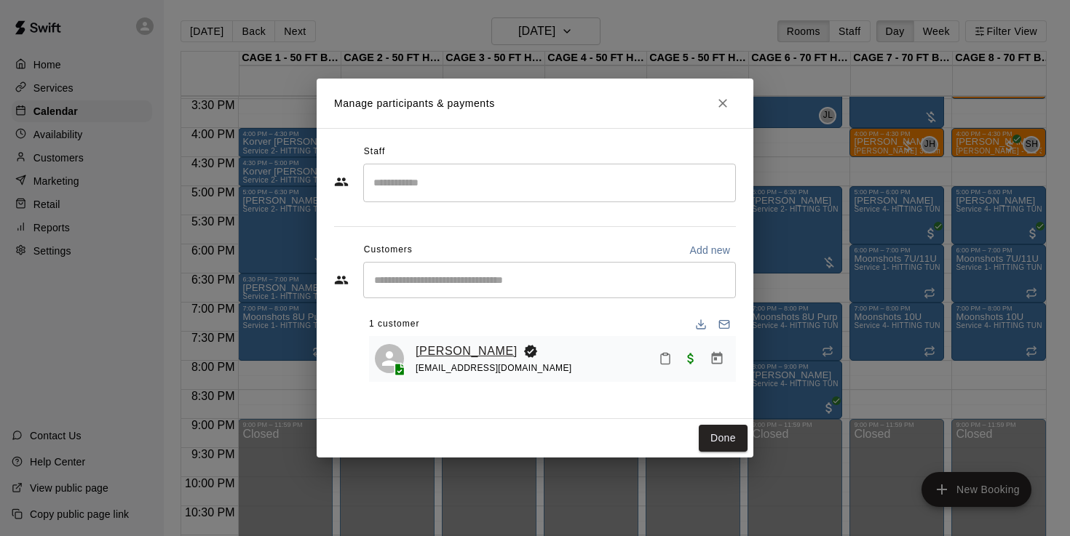
click at [438, 351] on link "[PERSON_NAME]" at bounding box center [466, 351] width 102 height 19
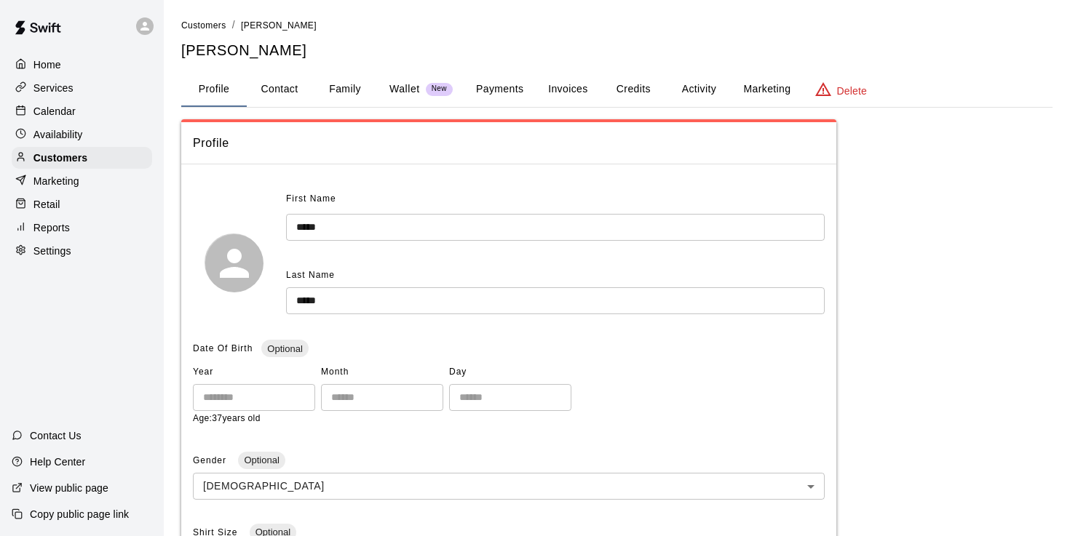
click at [684, 84] on button "Activity" at bounding box center [698, 89] width 65 height 35
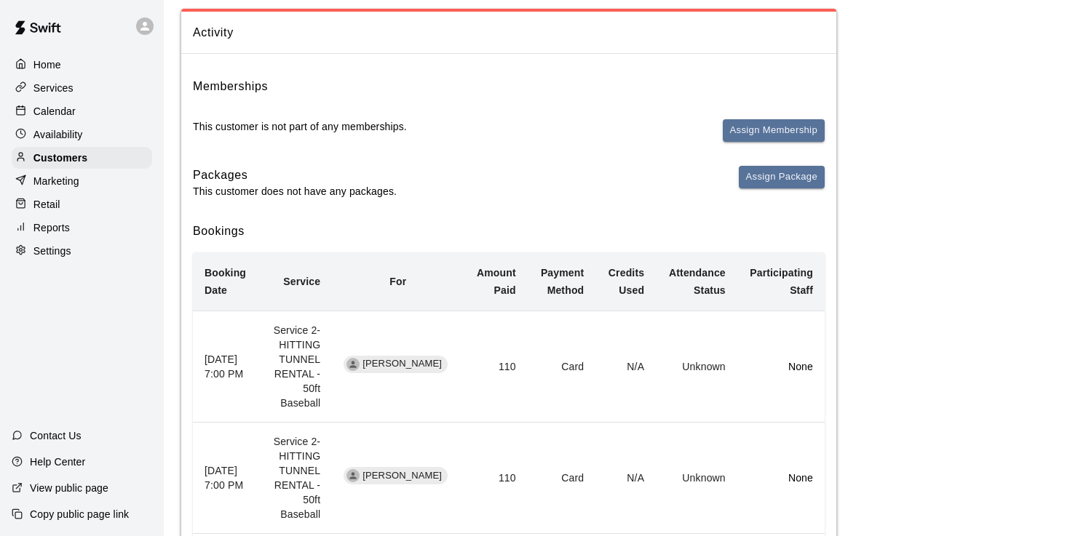
scroll to position [99, 0]
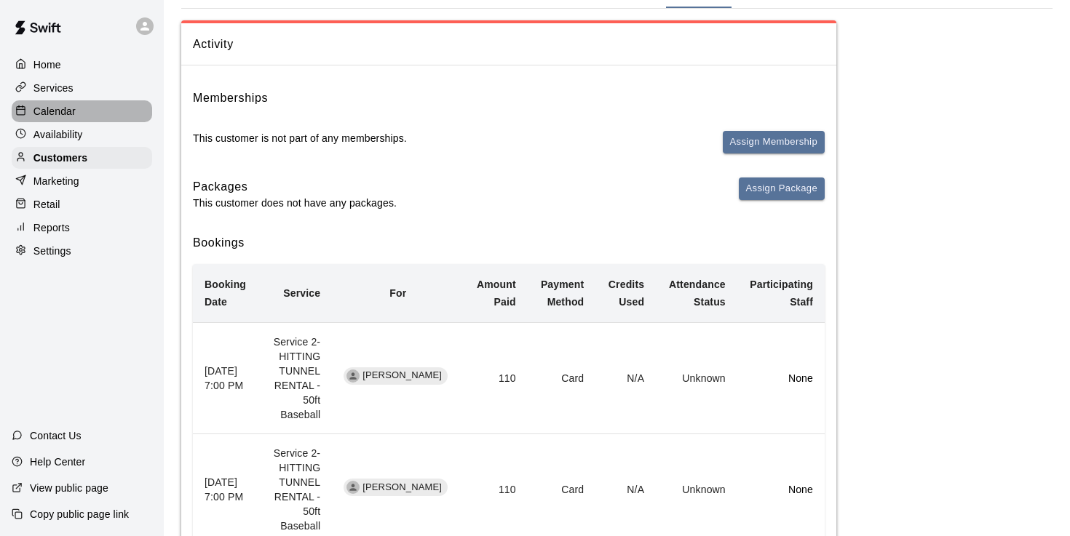
click at [66, 105] on p "Calendar" at bounding box center [54, 111] width 42 height 15
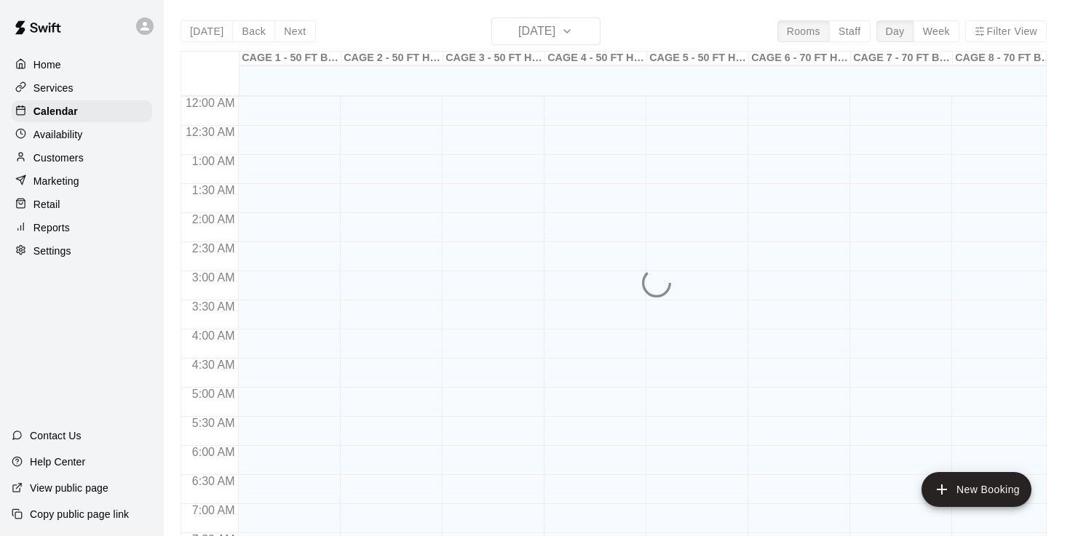
scroll to position [898, 0]
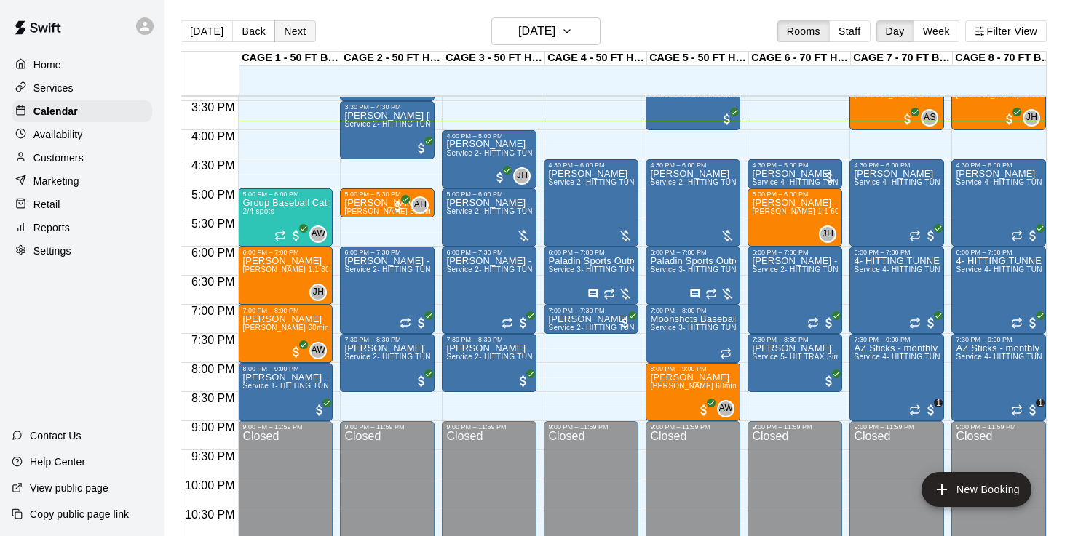
click at [293, 33] on button "Next" at bounding box center [294, 31] width 41 height 22
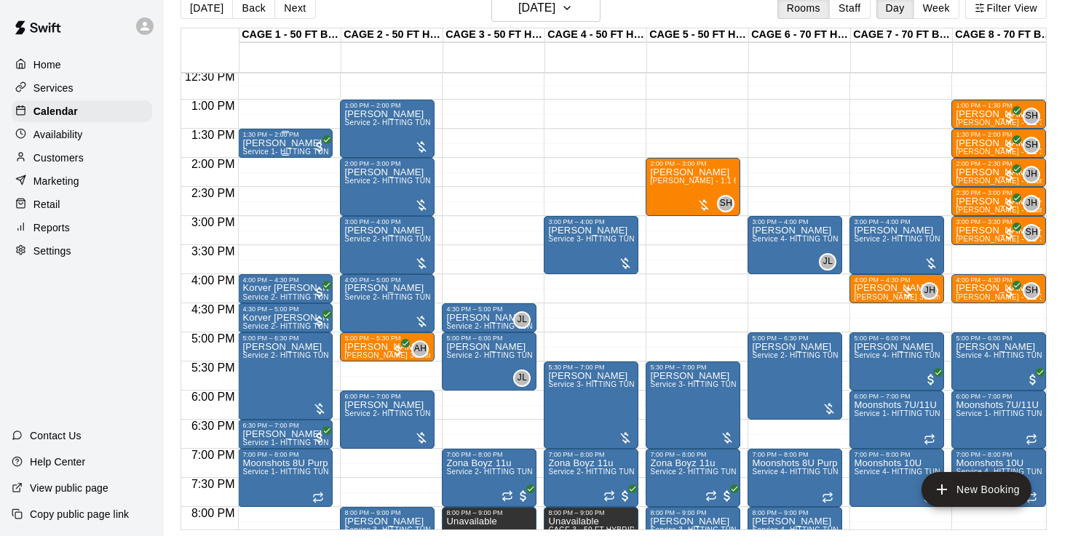
scroll to position [721, 0]
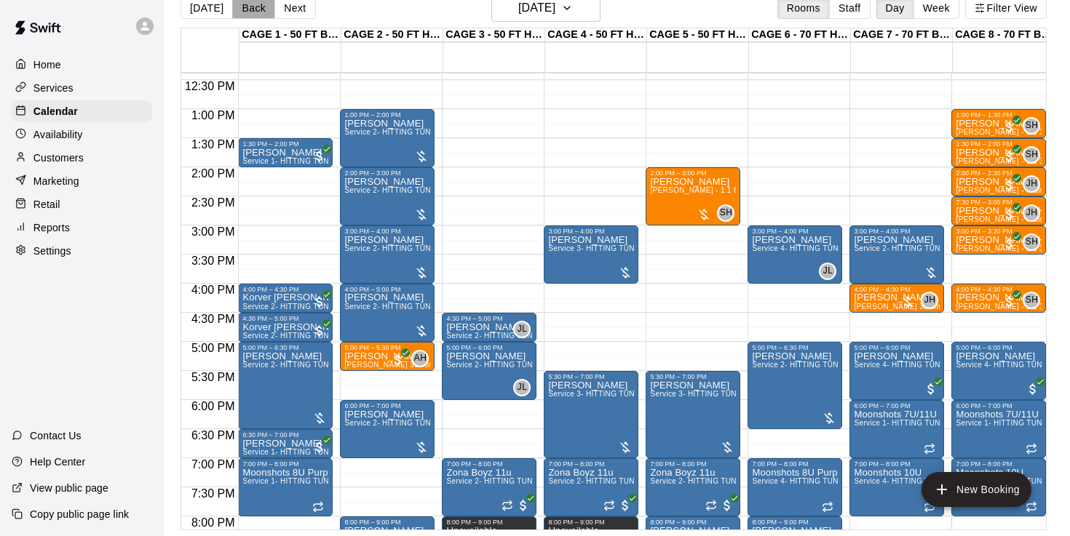
click at [254, 10] on button "Back" at bounding box center [253, 8] width 43 height 22
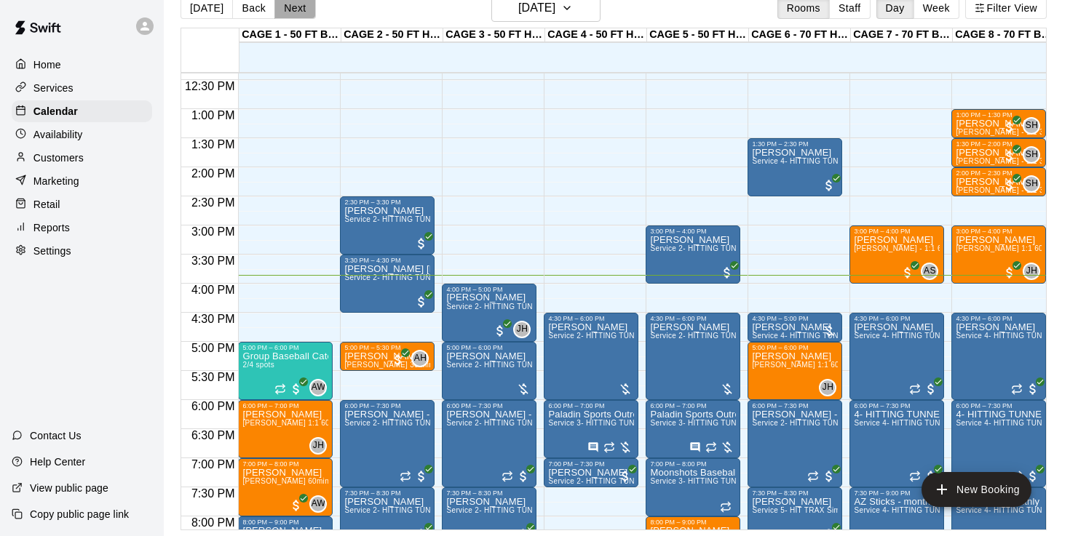
click at [297, 9] on button "Next" at bounding box center [294, 8] width 41 height 22
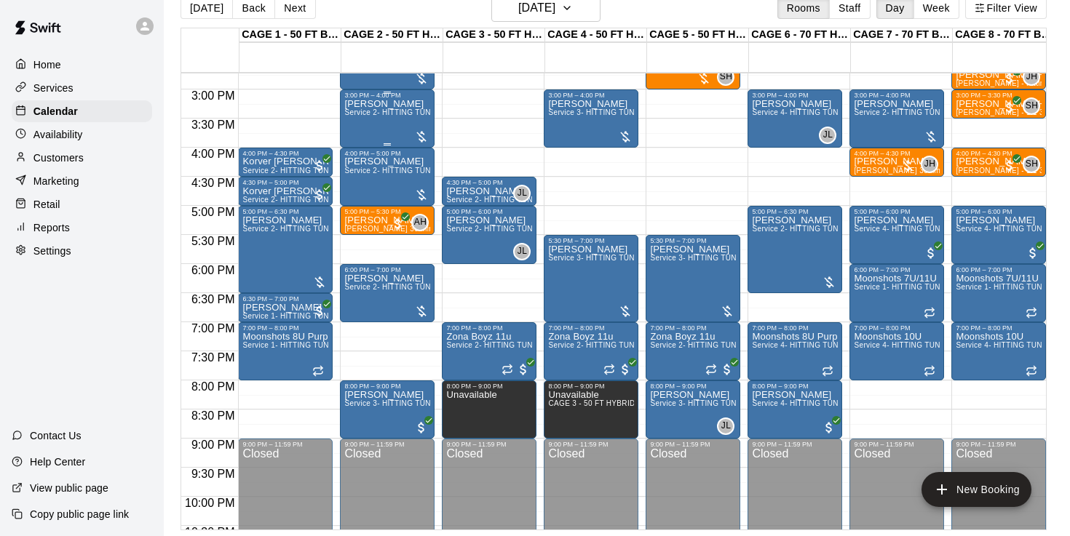
scroll to position [859, 0]
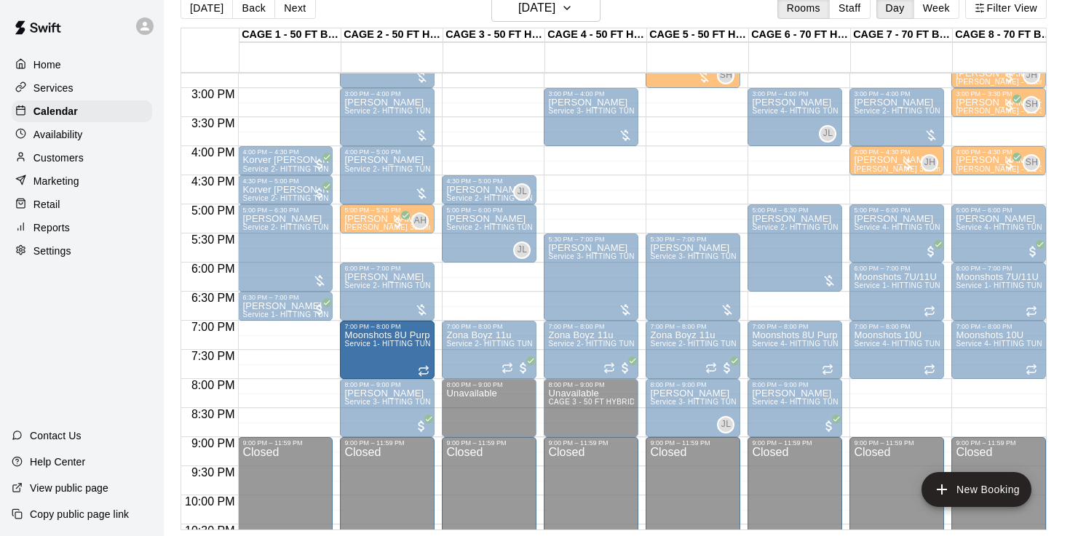
drag, startPoint x: 305, startPoint y: 353, endPoint x: 357, endPoint y: 354, distance: 52.4
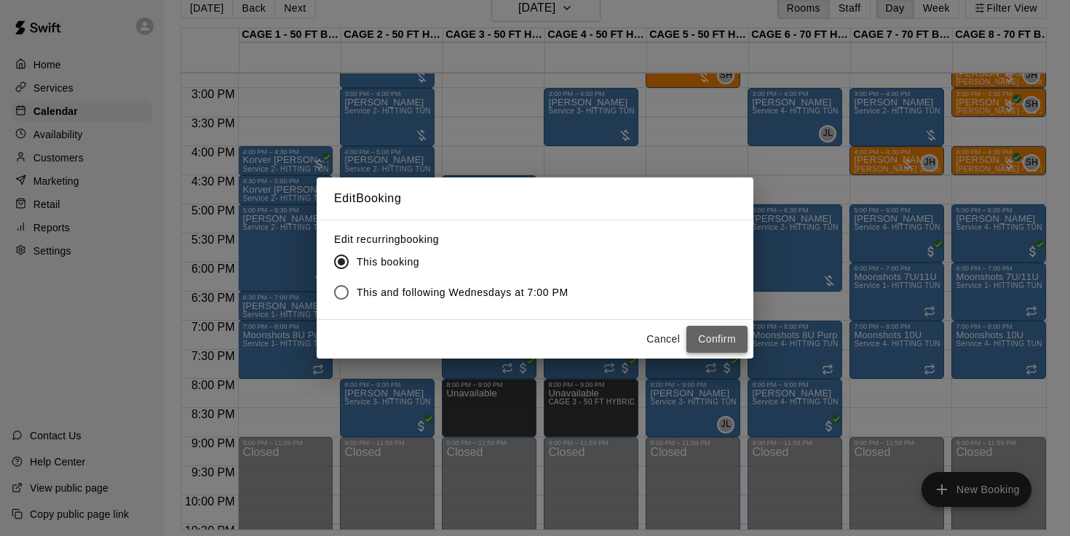
click at [728, 341] on button "Confirm" at bounding box center [716, 339] width 61 height 27
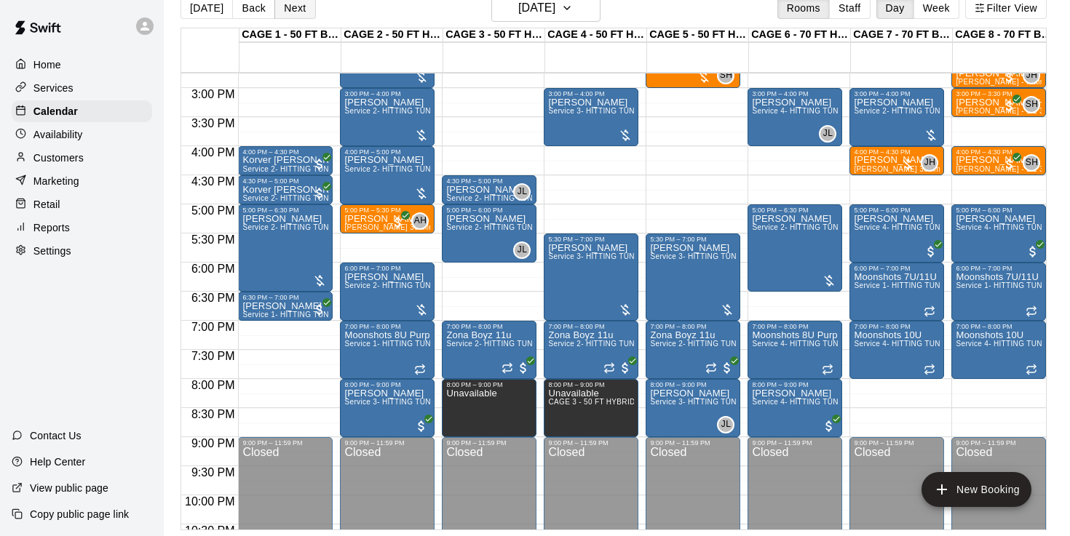
click at [287, 10] on button "Next" at bounding box center [294, 8] width 41 height 22
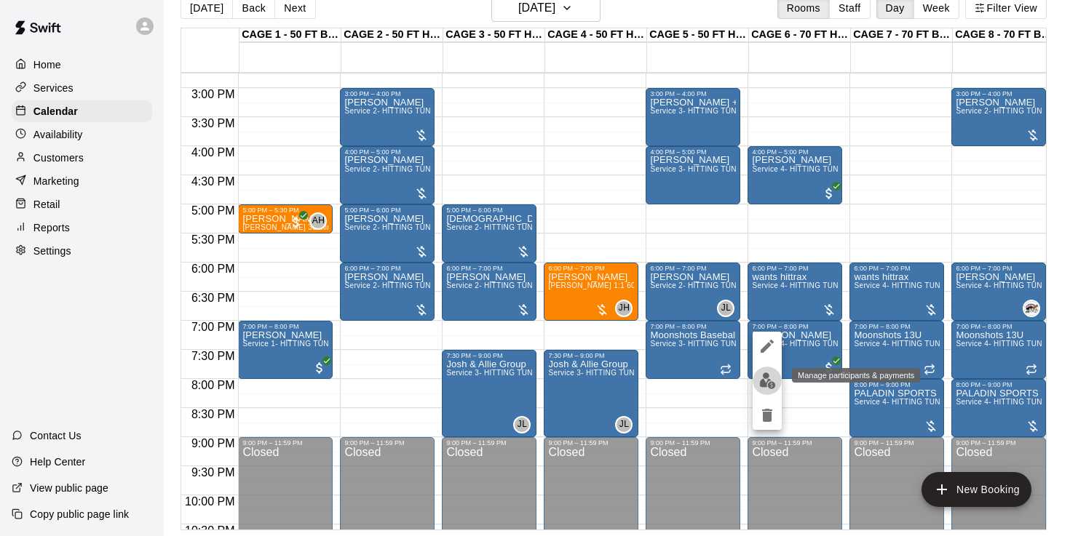
click at [765, 374] on img "edit" at bounding box center [767, 381] width 17 height 17
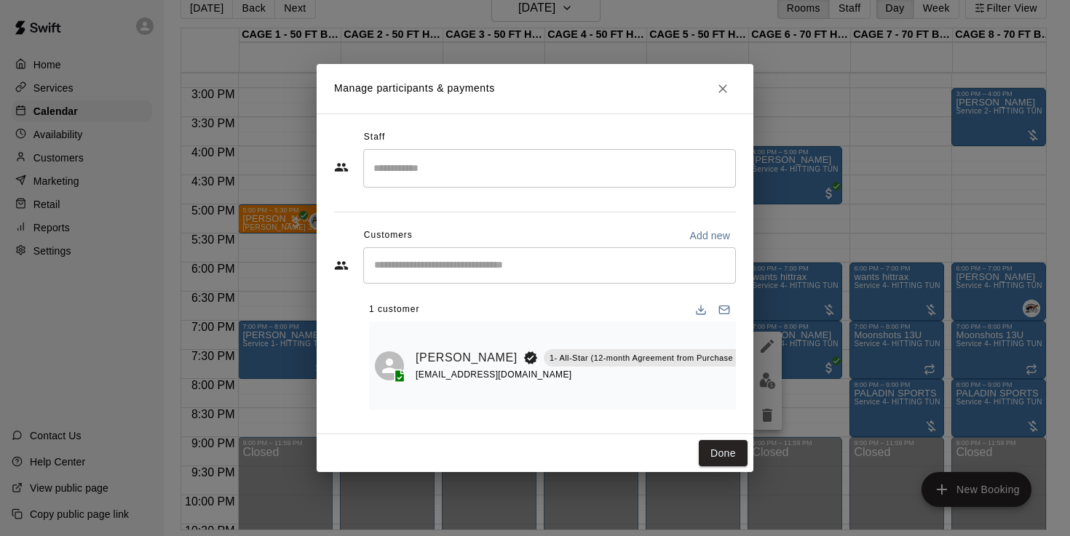
click at [723, 92] on icon "Close" at bounding box center [722, 88] width 15 height 15
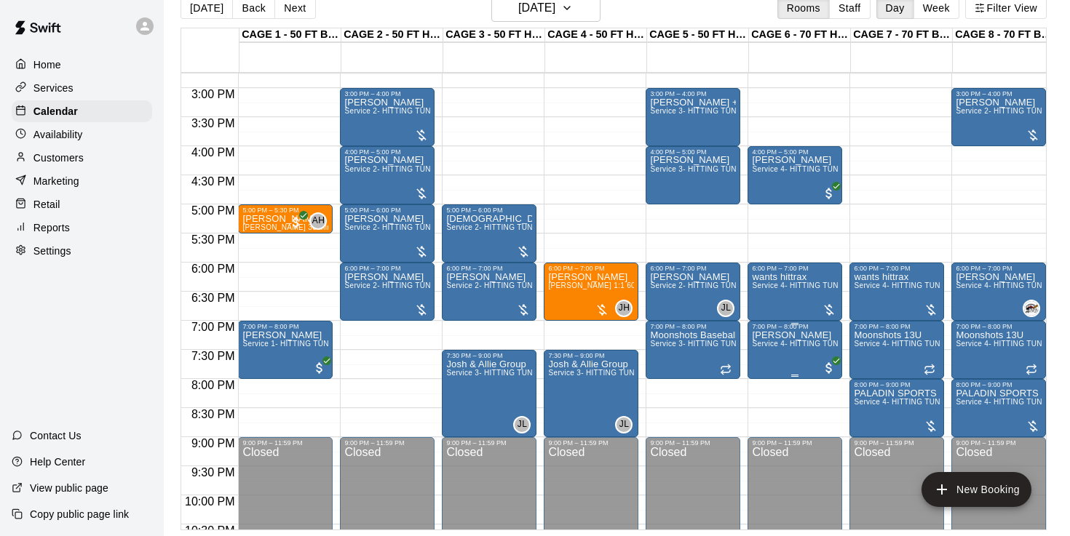
click at [762, 347] on icon "edit" at bounding box center [766, 346] width 17 height 17
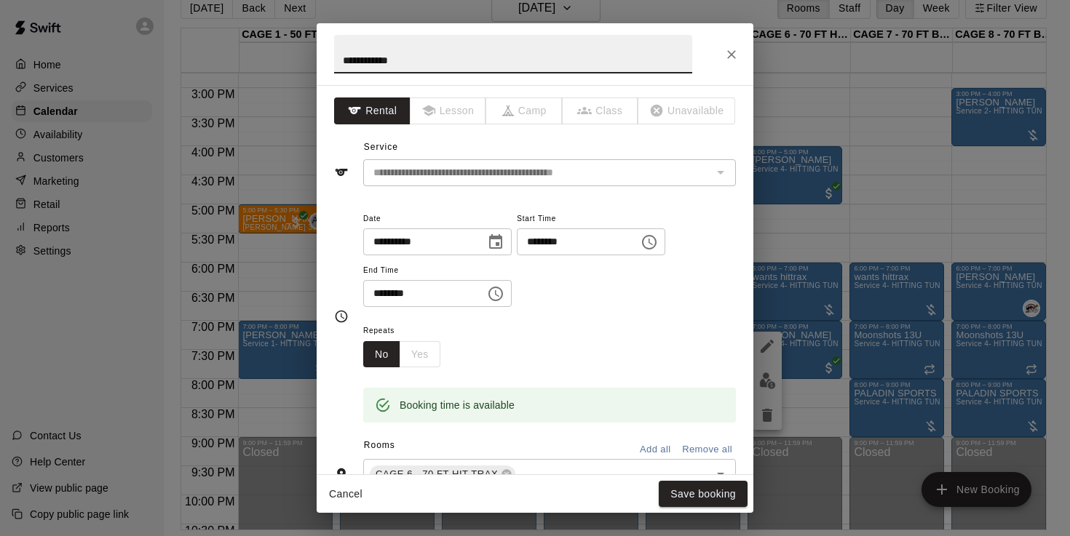
scroll to position [0, 0]
click at [729, 58] on icon "Close" at bounding box center [731, 54] width 15 height 15
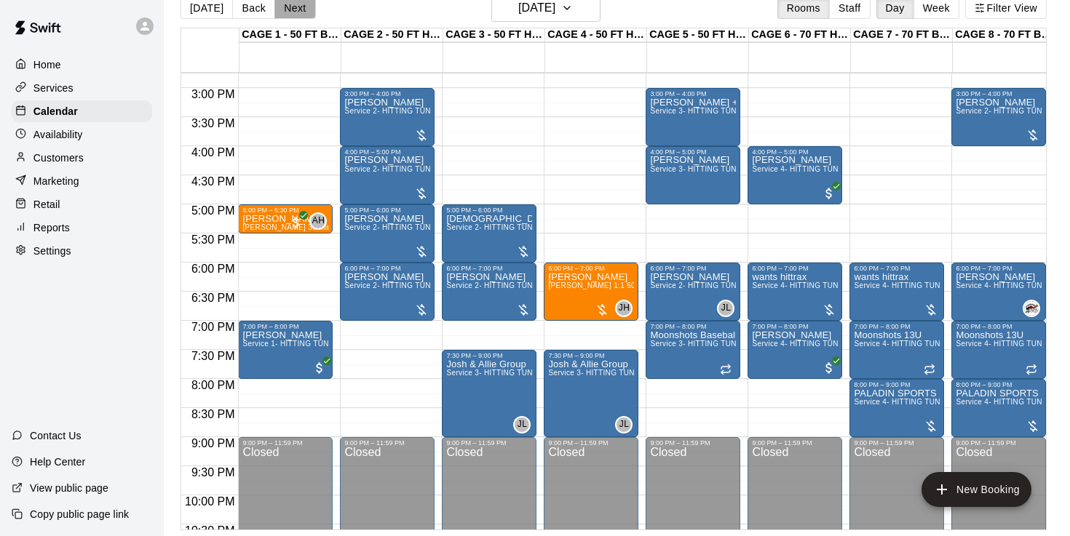
click at [282, 11] on button "Next" at bounding box center [294, 8] width 41 height 22
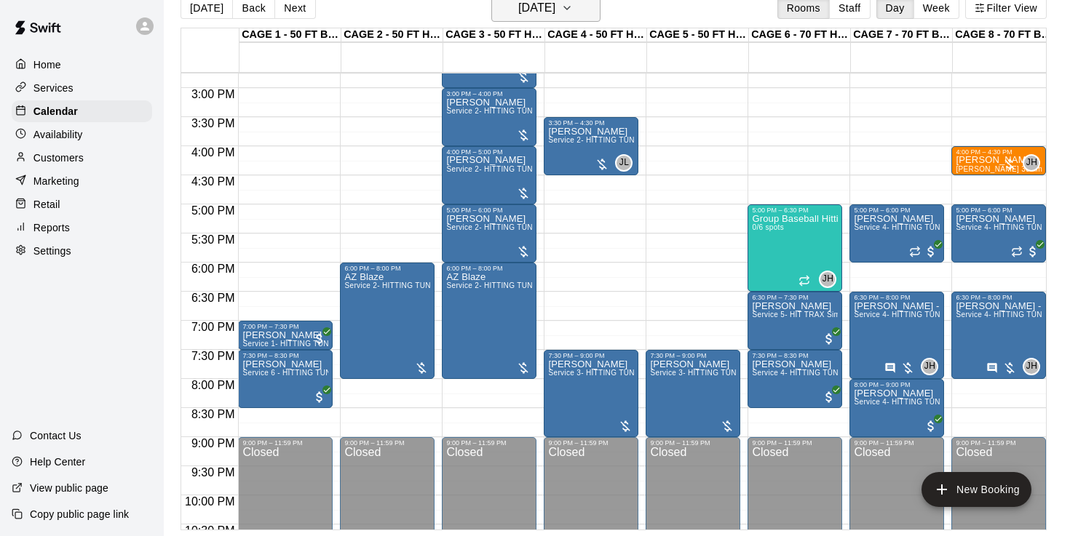
click at [518, 8] on h6 "[DATE]" at bounding box center [536, 8] width 37 height 20
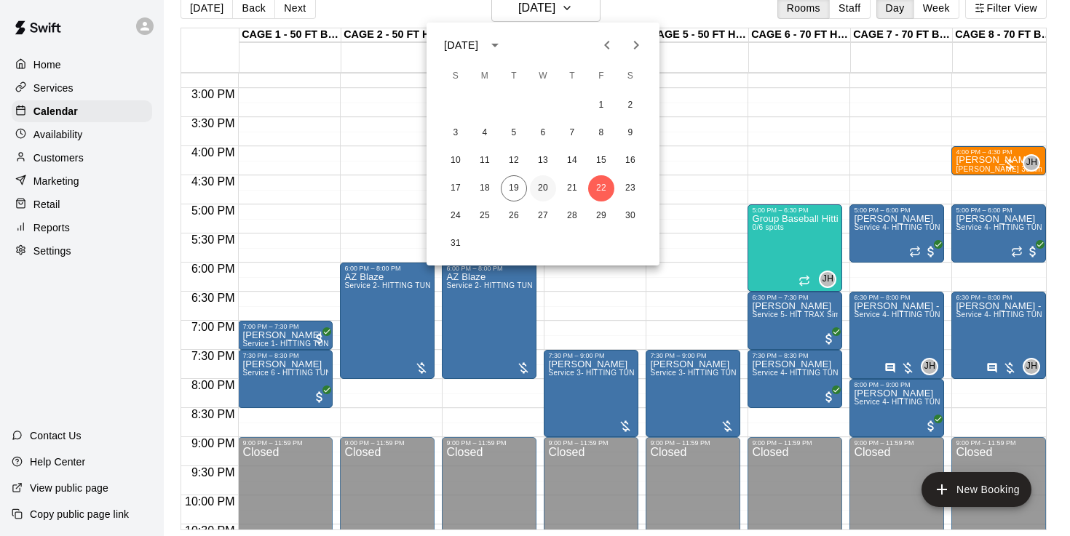
click at [545, 197] on button "20" at bounding box center [543, 188] width 26 height 26
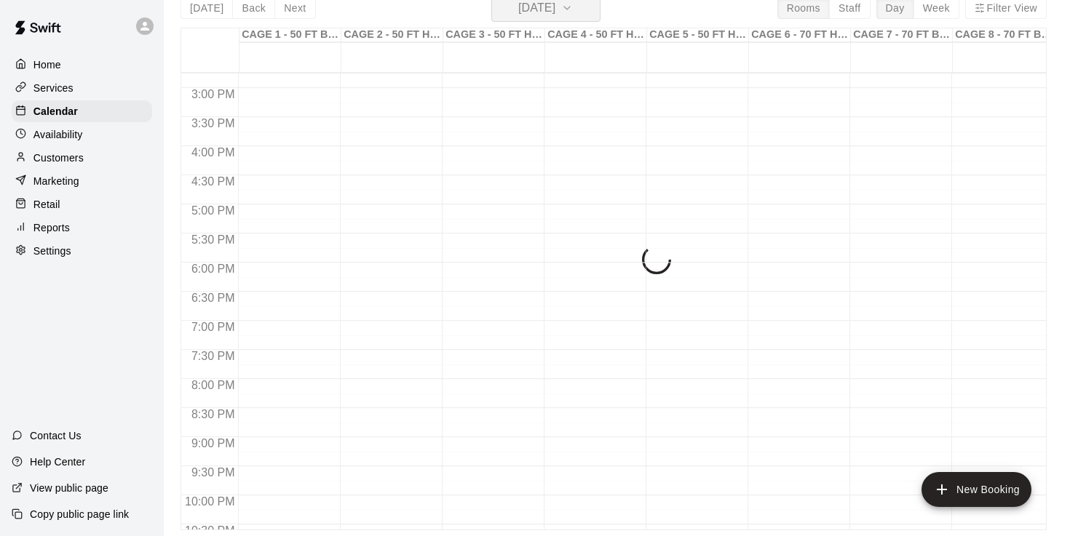
scroll to position [17, 0]
